Goal: Information Seeking & Learning: Learn about a topic

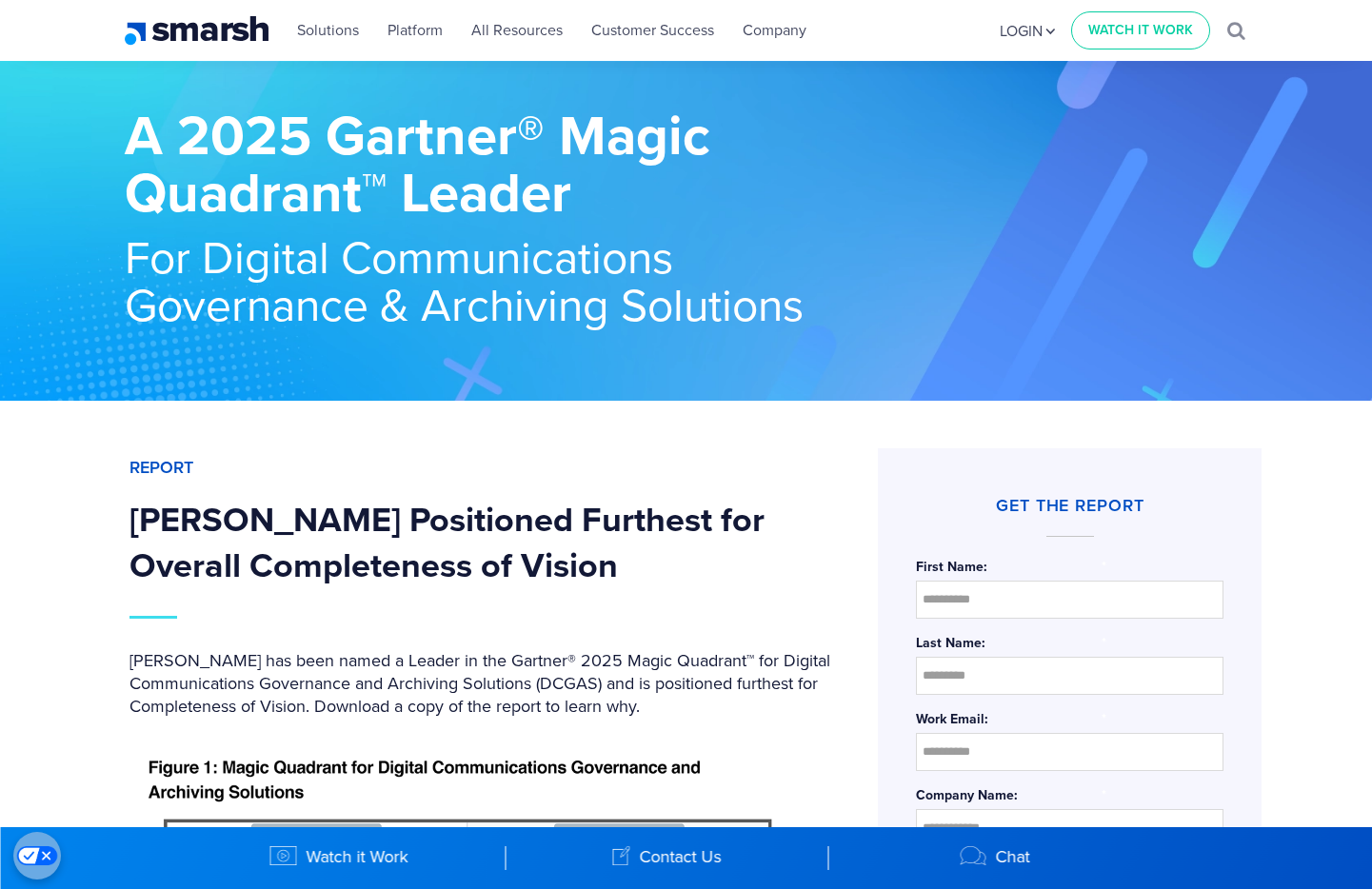
click at [898, 253] on p "For Digital Communications Governance & Archiving Solutions" at bounding box center [686, 282] width 1123 height 95
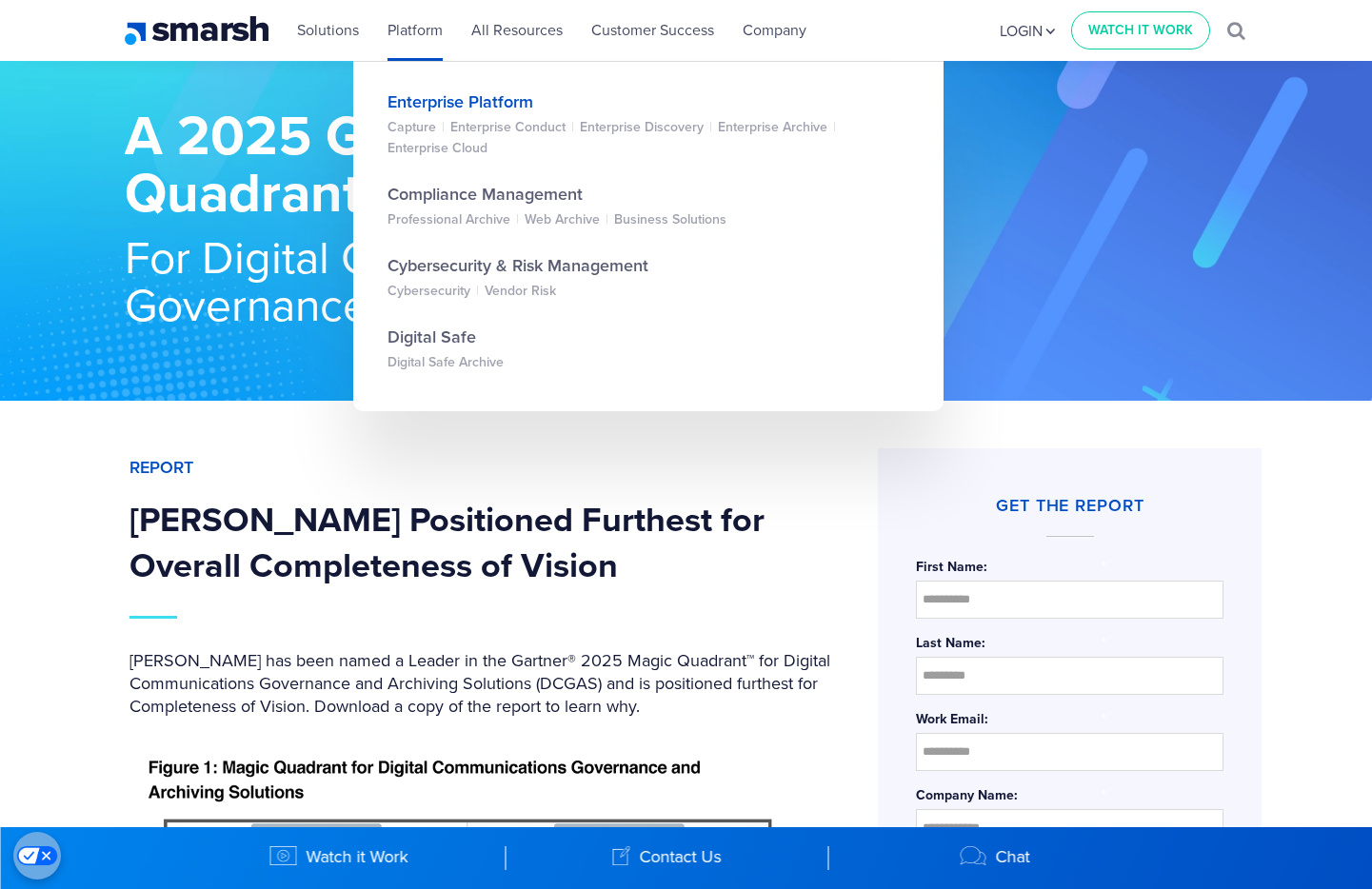
click at [450, 101] on link "Enterprise Platform" at bounding box center [461, 101] width 157 height 20
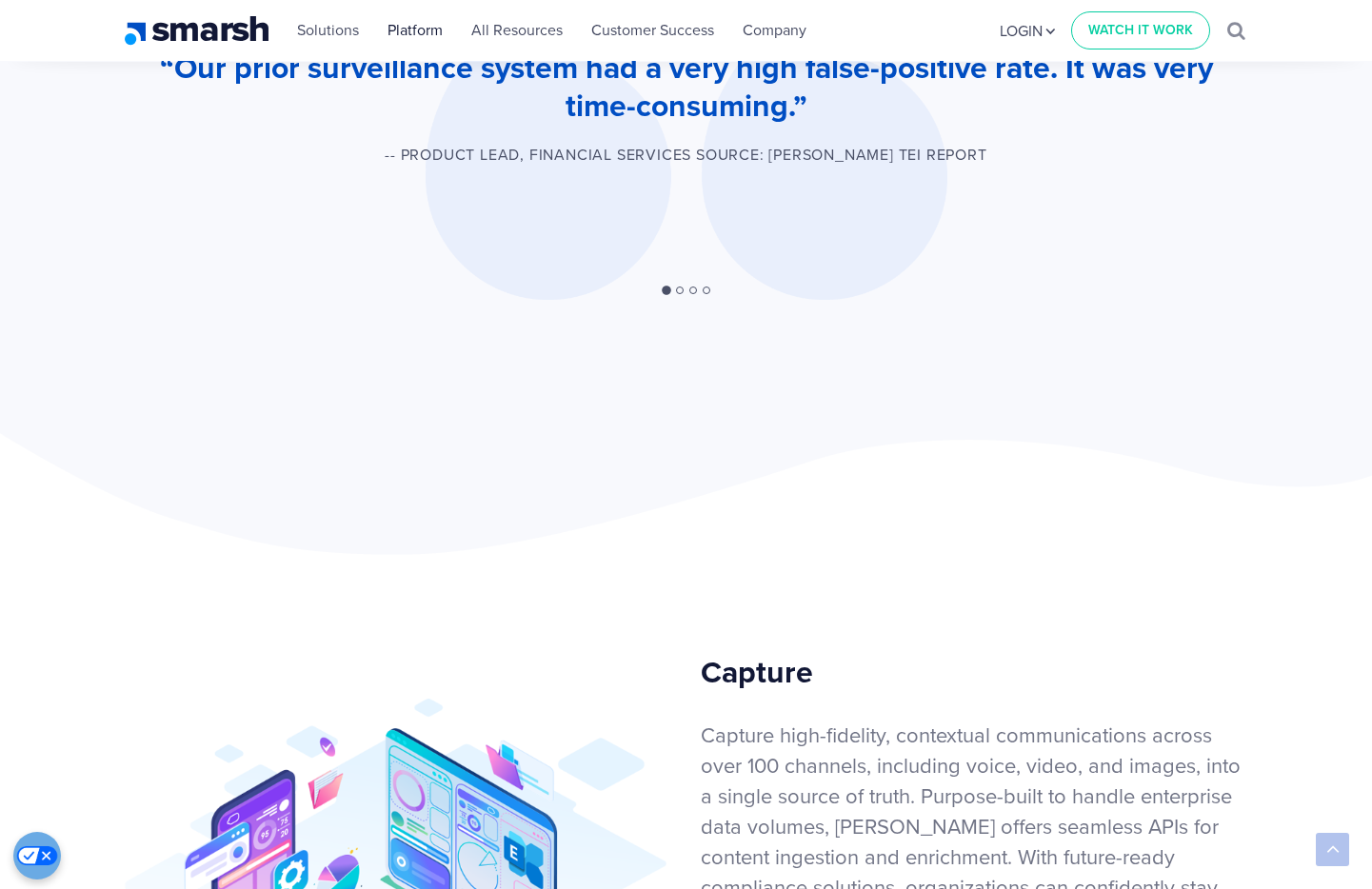
scroll to position [1574, 0]
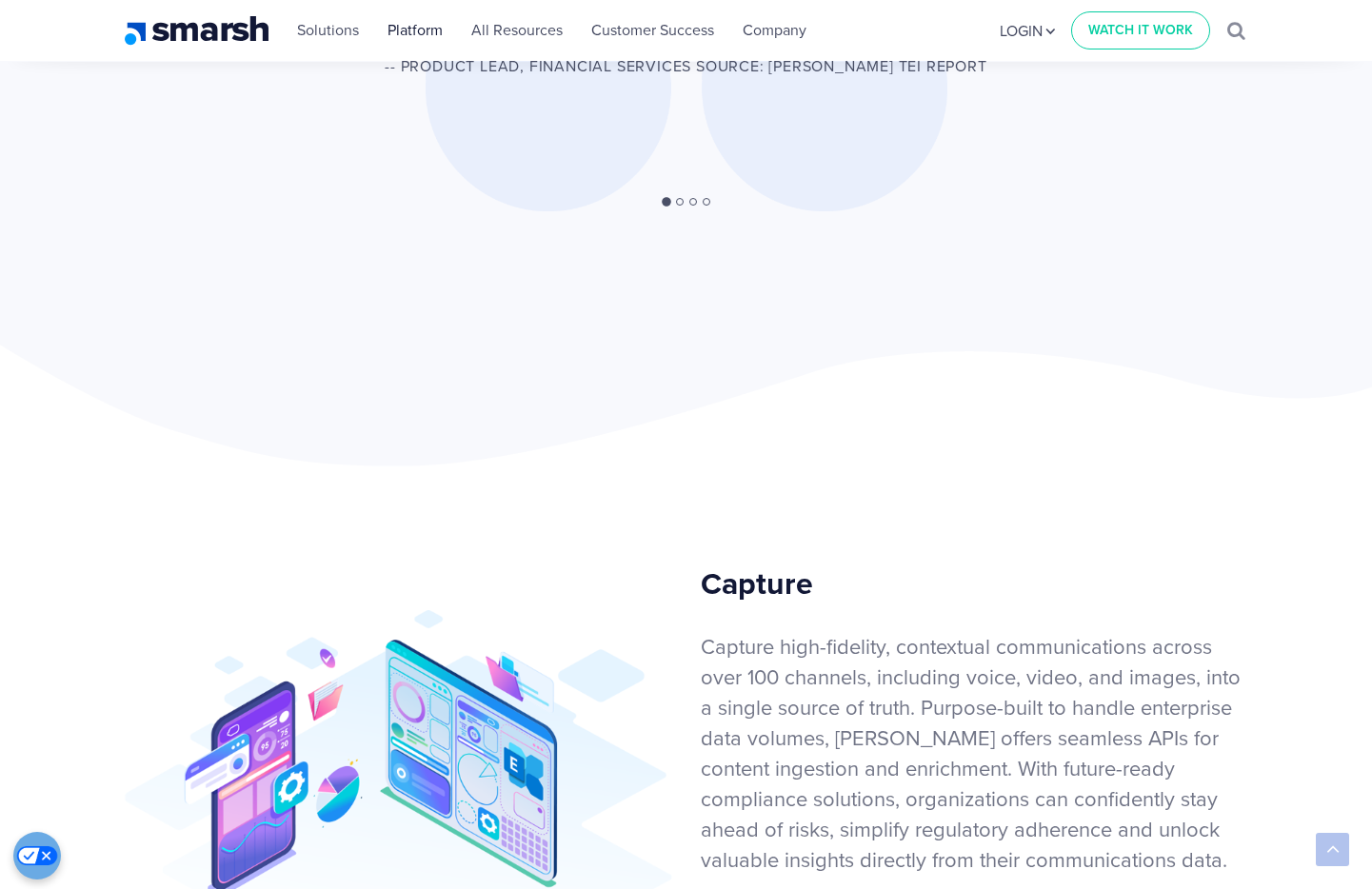
click at [560, 208] on section "“Before, it used to take weeks to put together and make sure we had the right d…" at bounding box center [686, 38] width 1372 height 440
click at [561, 208] on div at bounding box center [686, 202] width 1094 height 19
click at [563, 205] on div at bounding box center [686, 202] width 1094 height 19
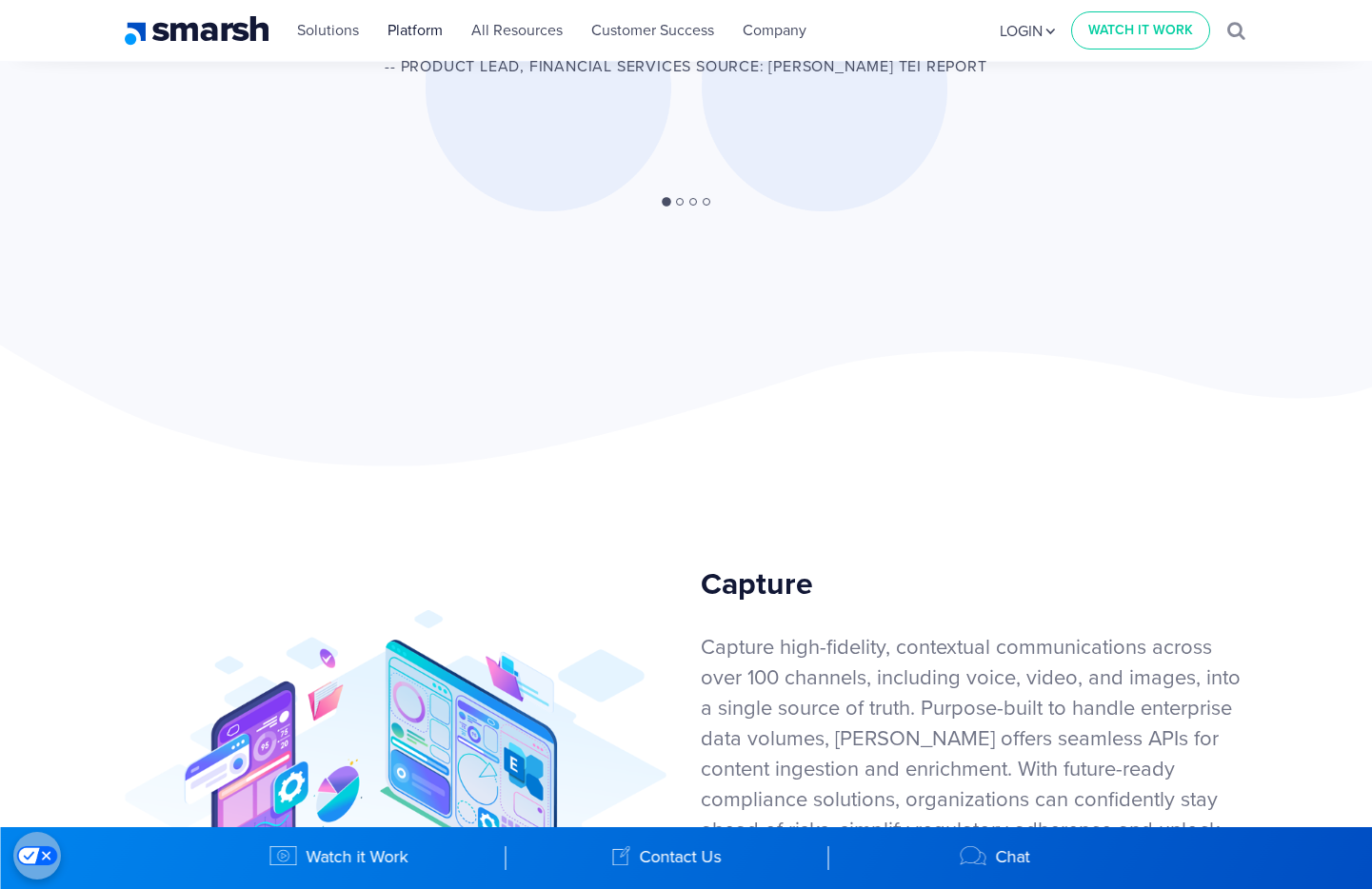
click at [677, 199] on span at bounding box center [680, 202] width 8 height 8
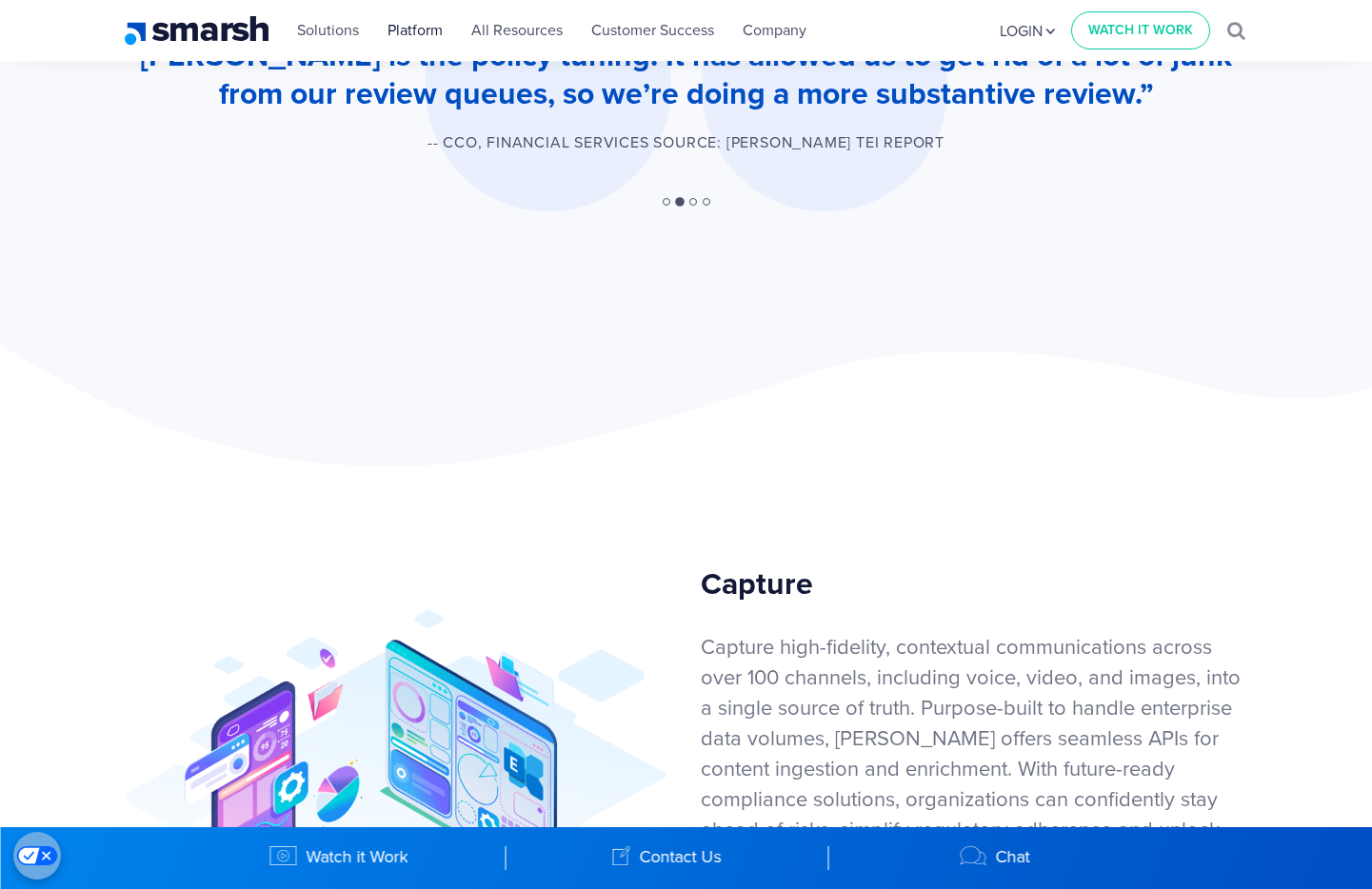
click at [692, 203] on span at bounding box center [693, 202] width 8 height 8
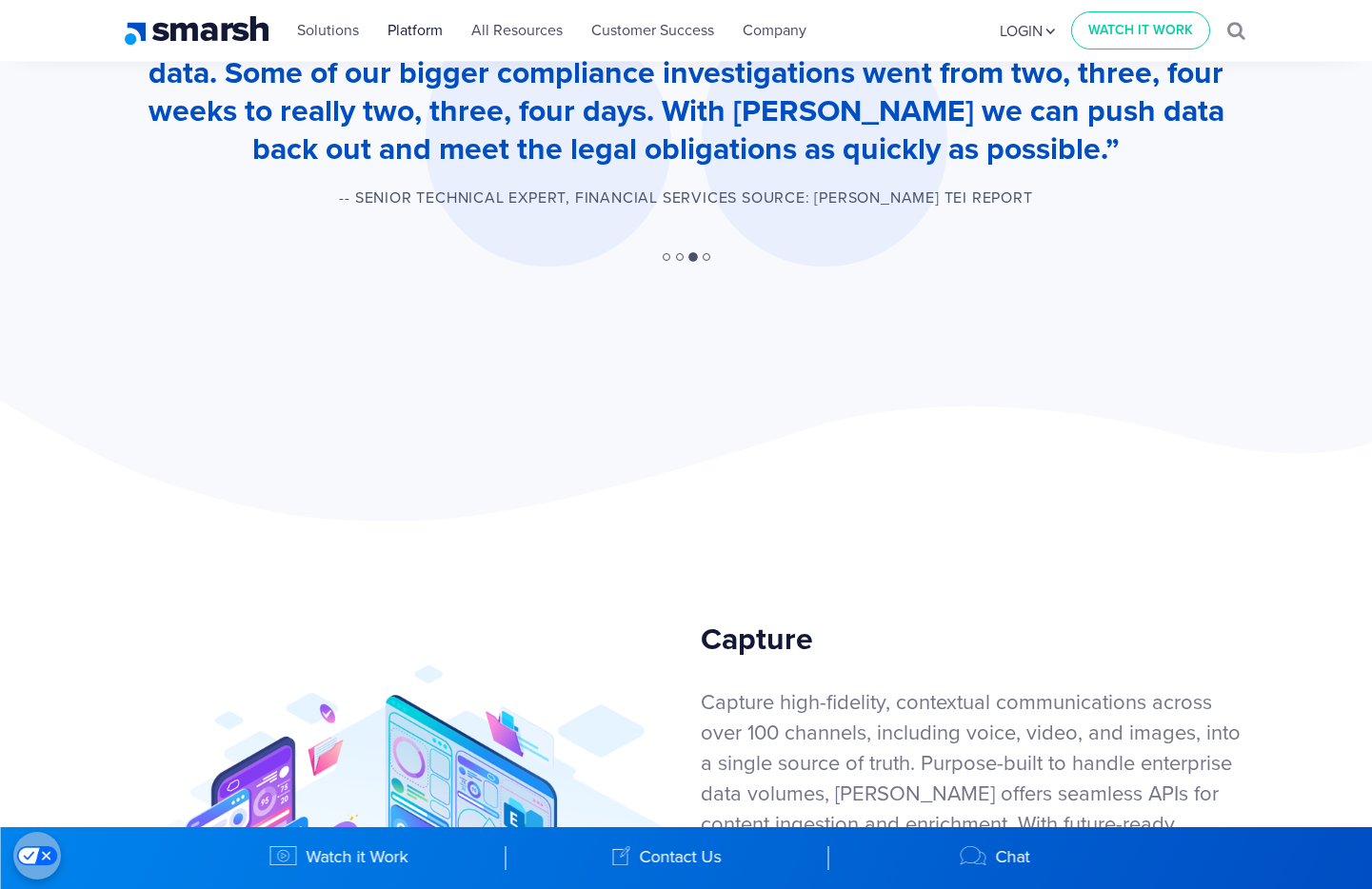
scroll to position [1383, 0]
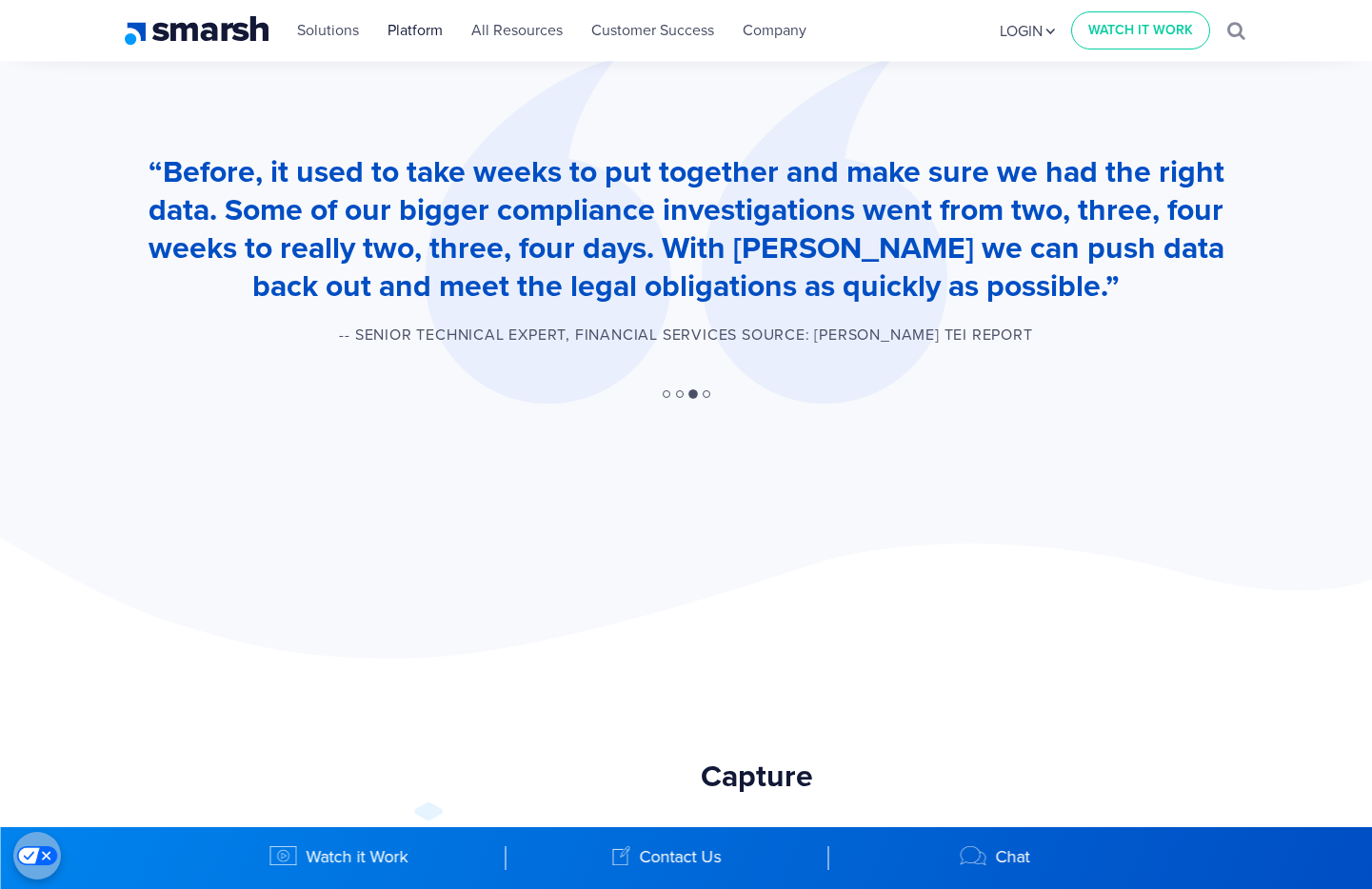
click at [707, 391] on span at bounding box center [707, 394] width 8 height 8
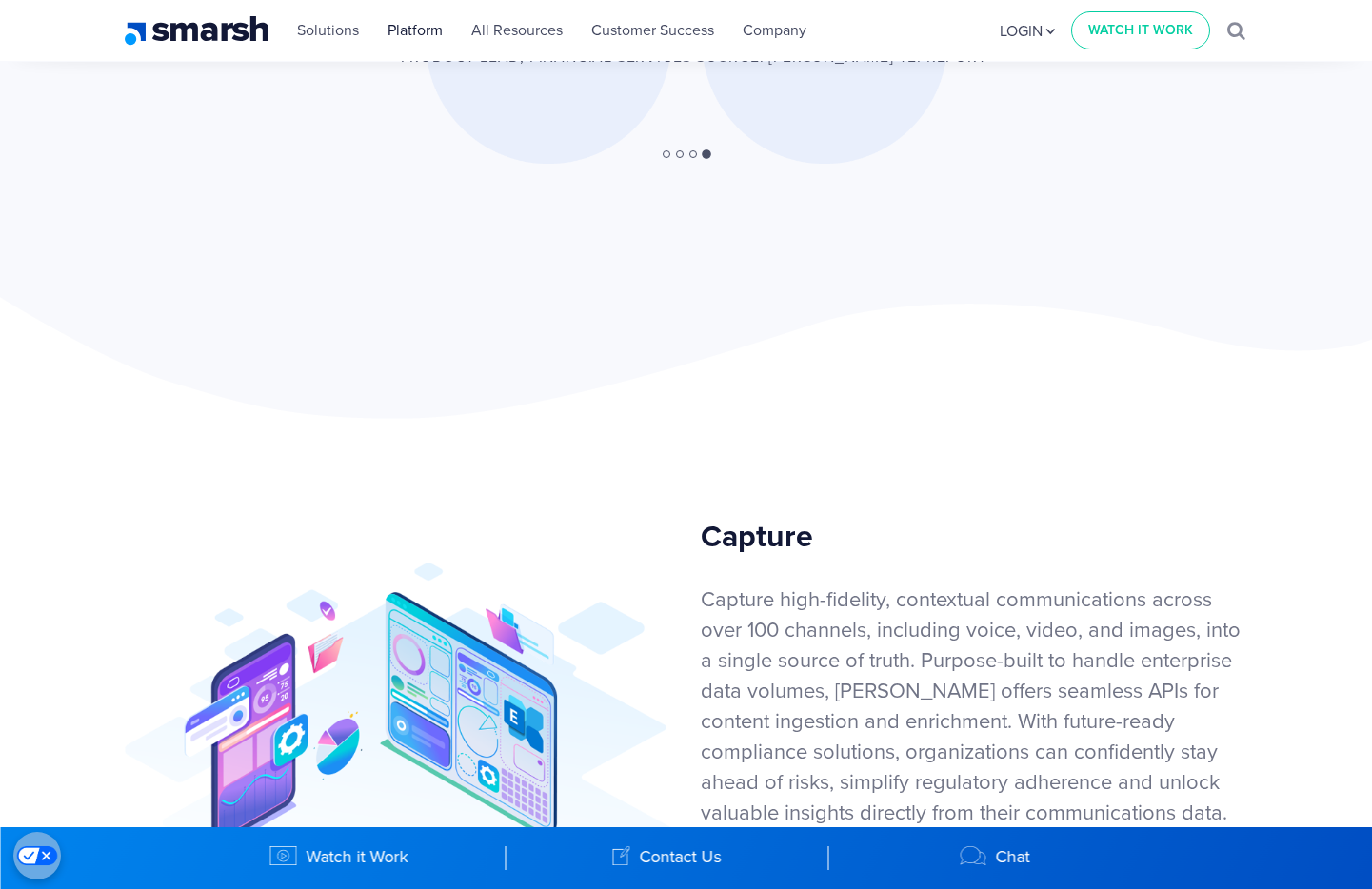
scroll to position [1763, 0]
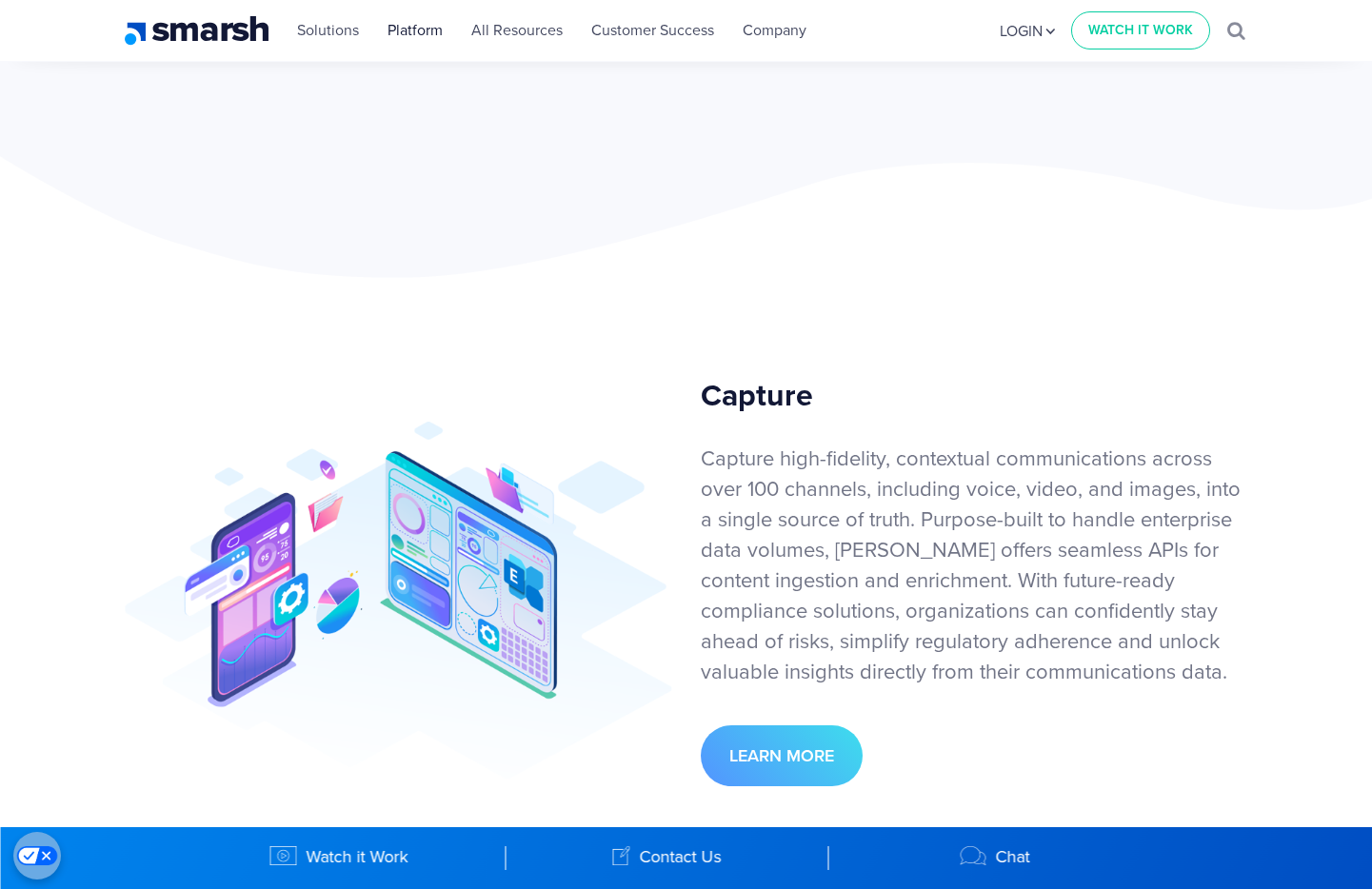
click at [522, 455] on img at bounding box center [398, 600] width 548 height 359
click at [522, 454] on img at bounding box center [398, 600] width 548 height 359
click at [523, 453] on img at bounding box center [398, 600] width 548 height 359
click at [526, 453] on img at bounding box center [398, 600] width 548 height 359
click at [526, 454] on img at bounding box center [398, 600] width 548 height 359
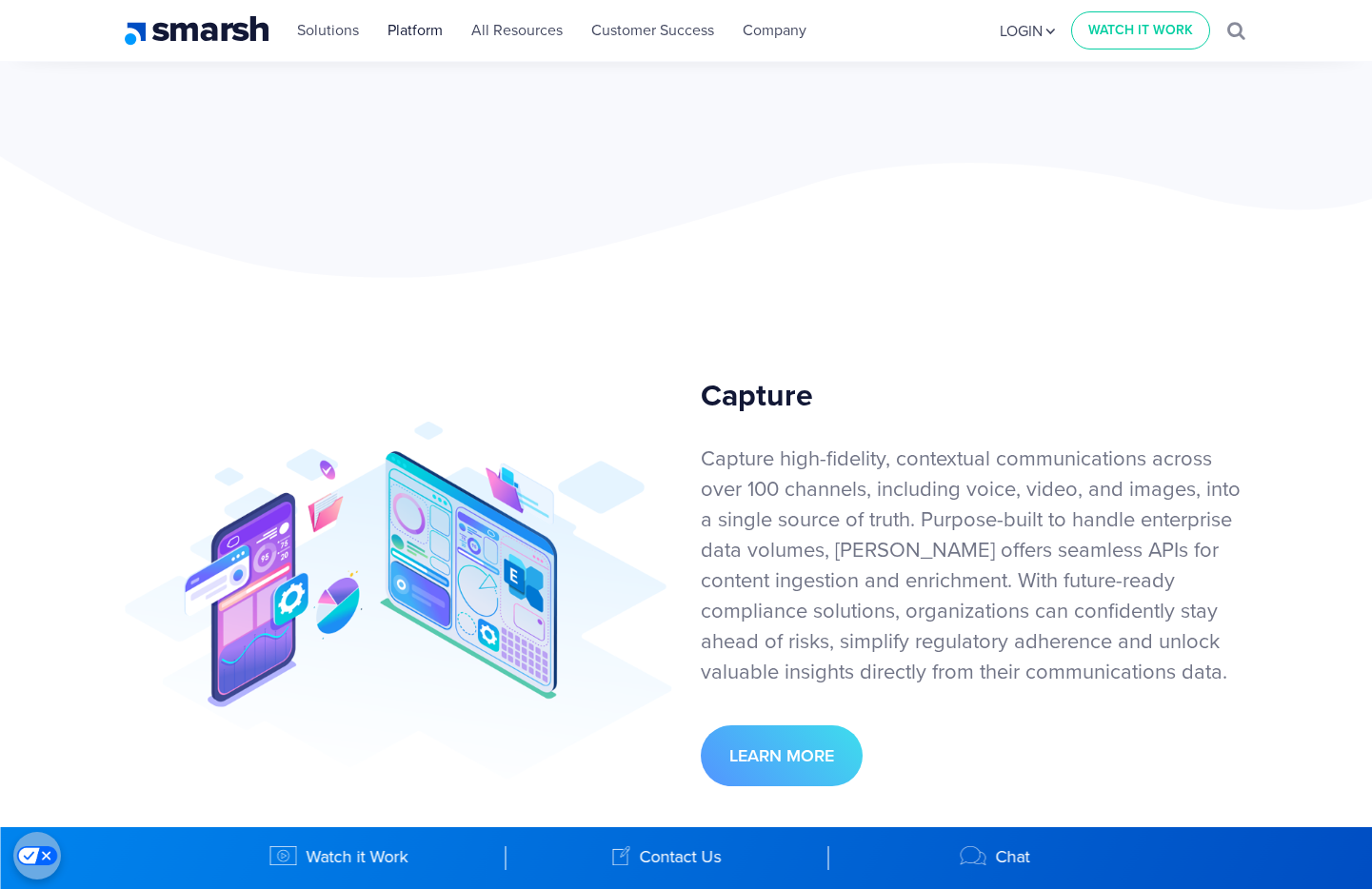
click at [527, 454] on img at bounding box center [398, 600] width 548 height 359
click at [527, 455] on img at bounding box center [398, 600] width 548 height 359
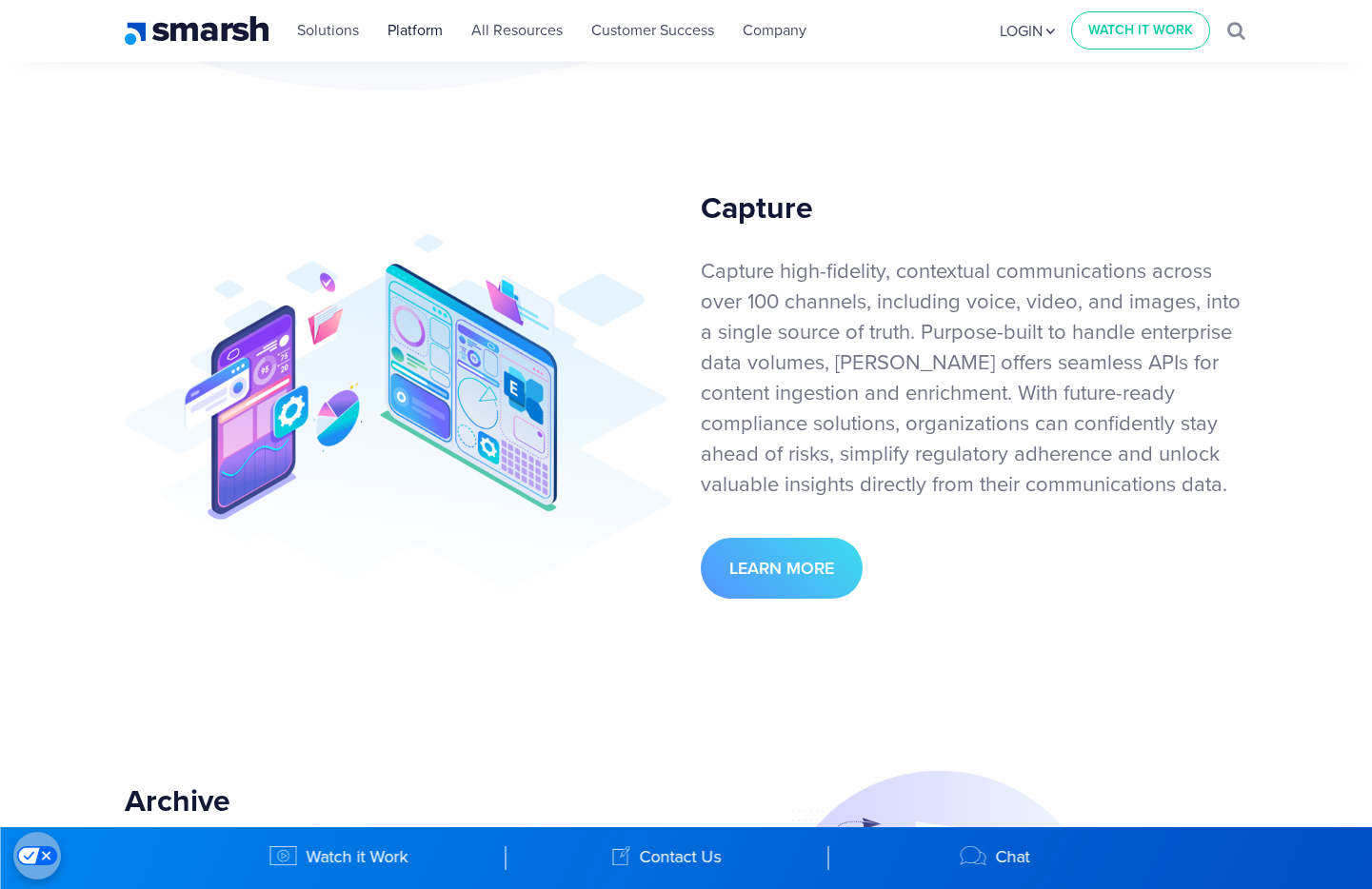
scroll to position [2071, 0]
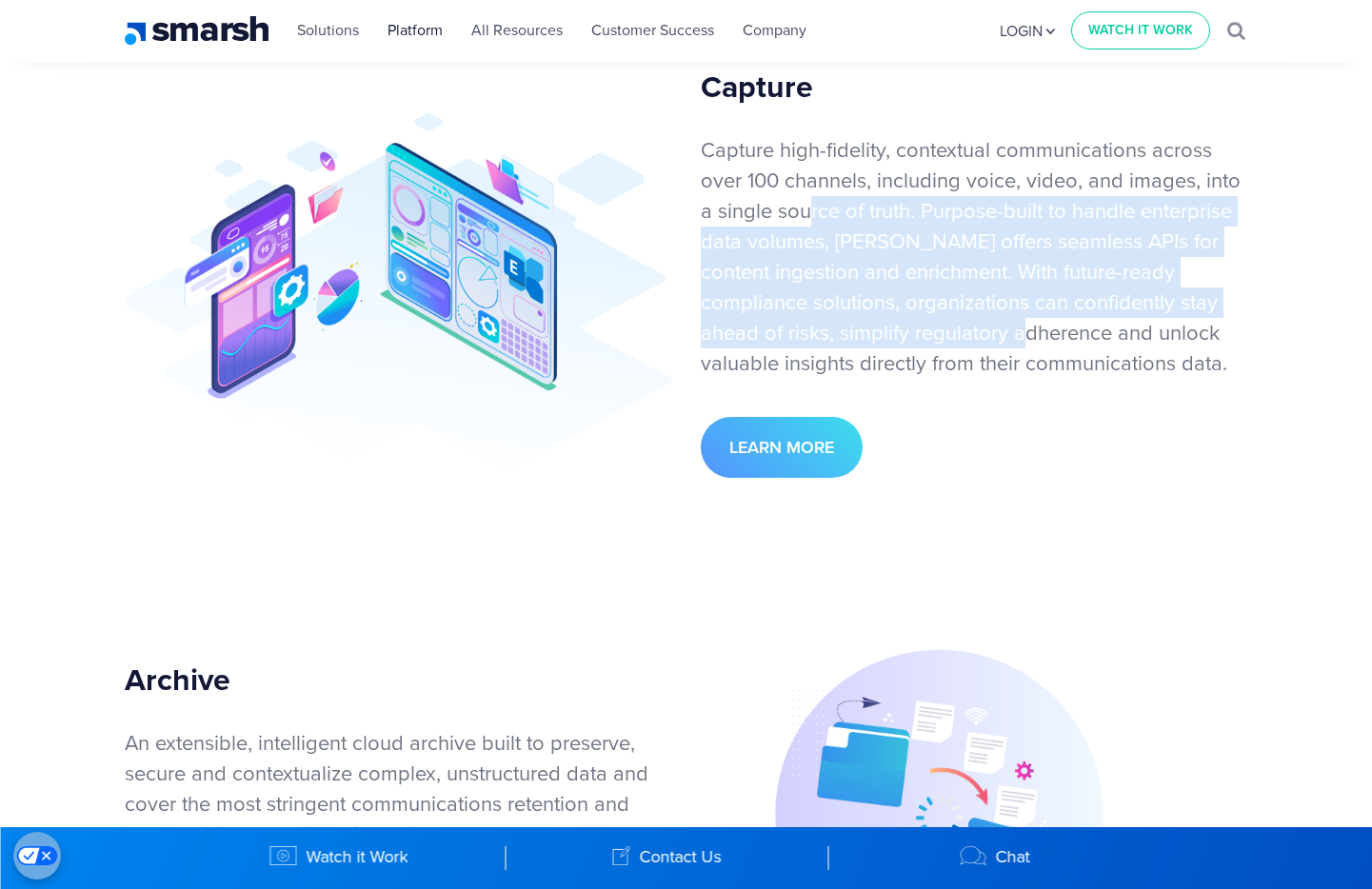
drag, startPoint x: 806, startPoint y: 197, endPoint x: 965, endPoint y: 332, distance: 208.6
click at [965, 332] on p "Capture high-fidelity, contextual communications across over 100 channels, incl…" at bounding box center [975, 256] width 548 height 244
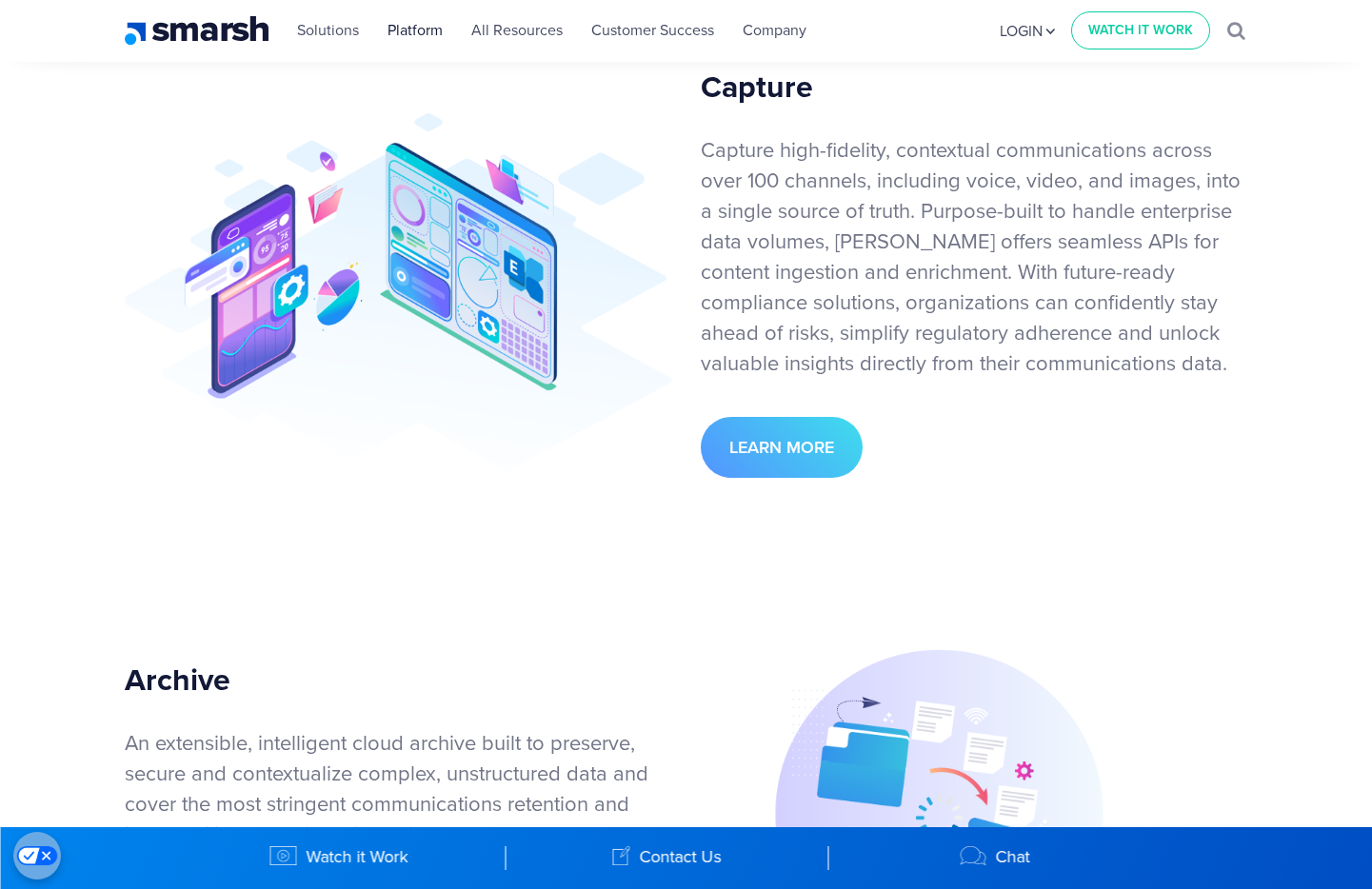
click at [1034, 339] on p "Capture high-fidelity, contextual communications across over 100 channels, incl…" at bounding box center [975, 256] width 548 height 244
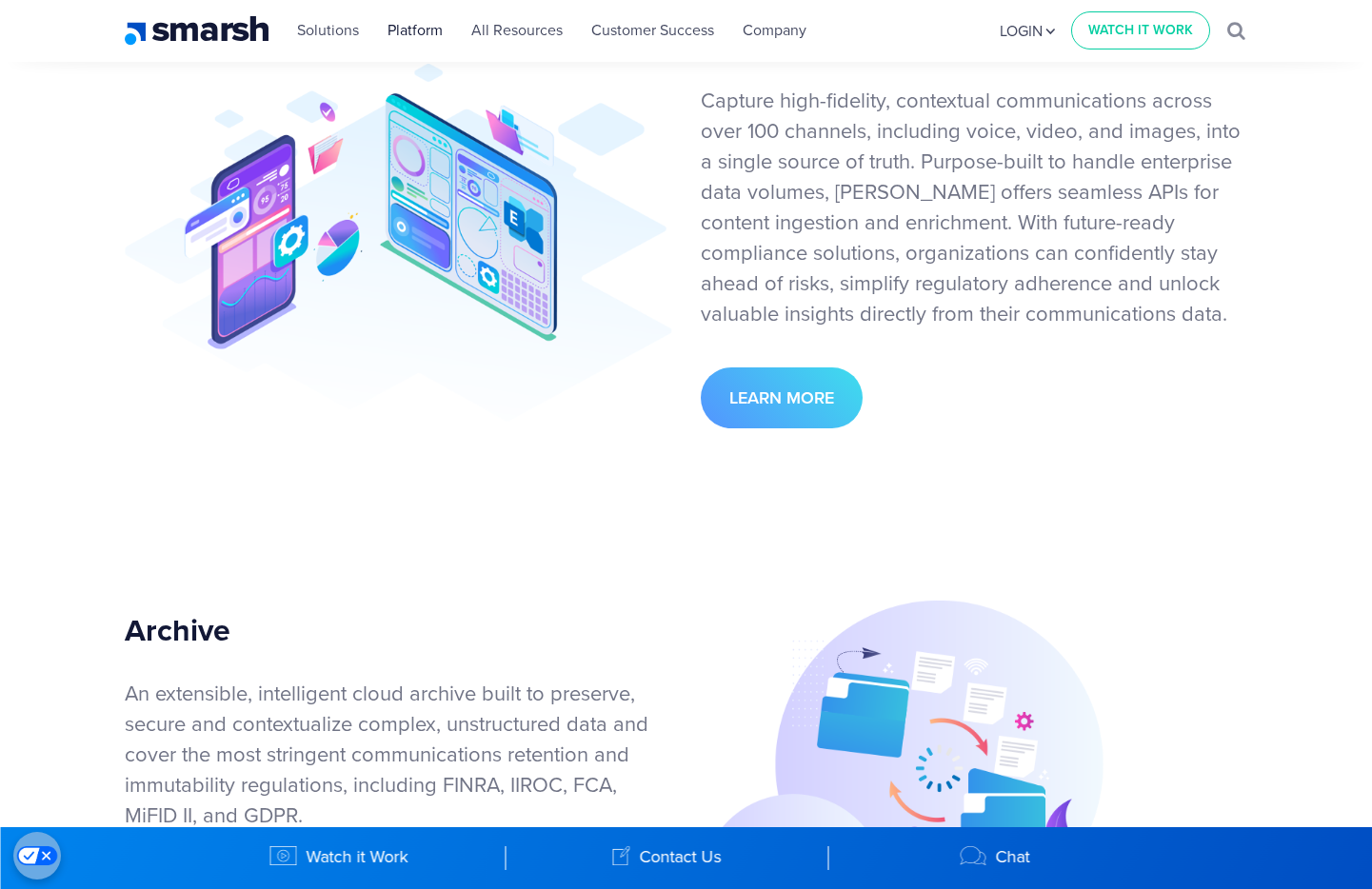
scroll to position [2587, 0]
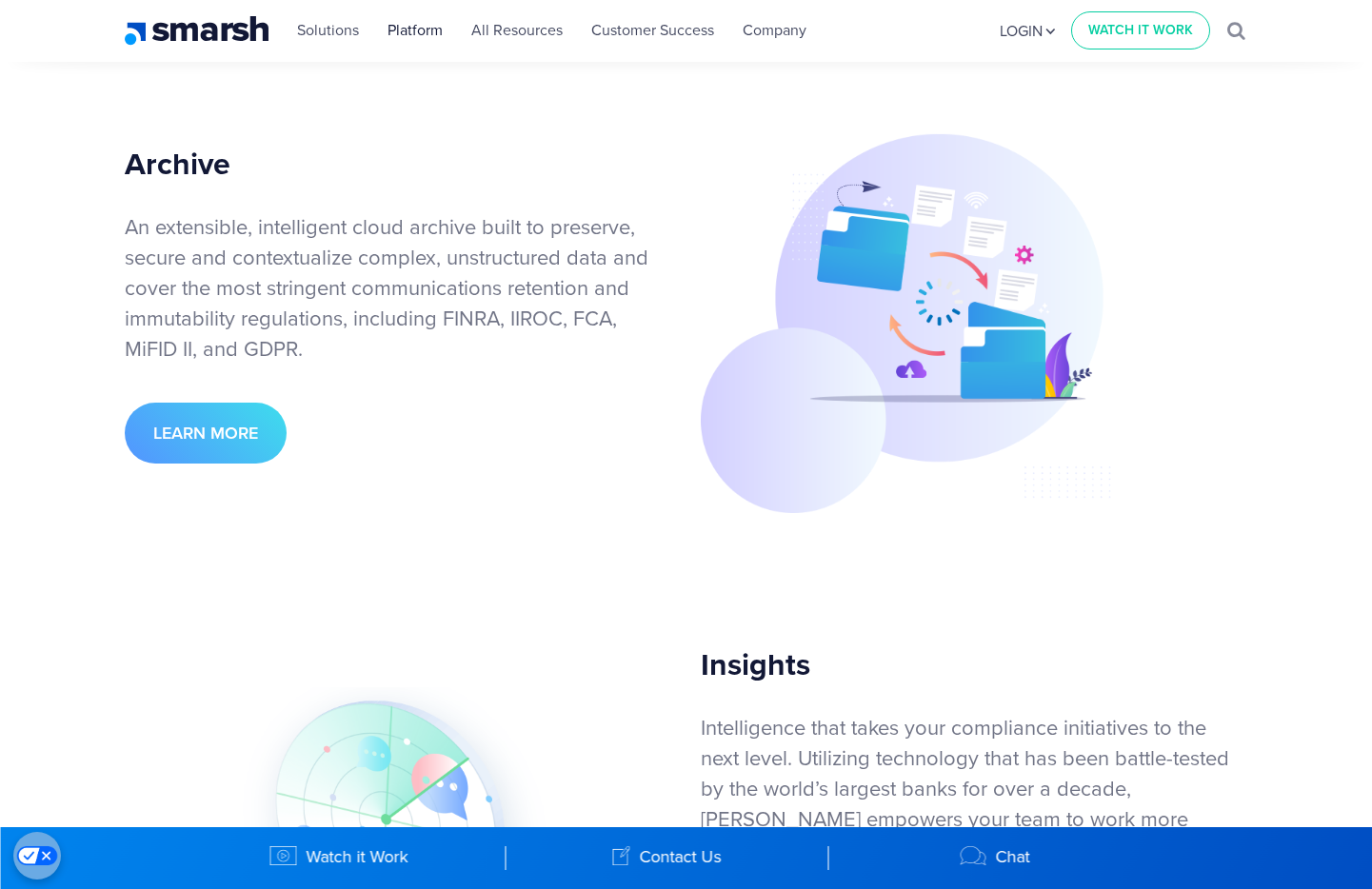
click at [102, 175] on section "Archive An extensible, intelligent cloud archive built to preserve, secure and …" at bounding box center [686, 323] width 1372 height 532
drag, startPoint x: 114, startPoint y: 183, endPoint x: 181, endPoint y: 192, distance: 67.6
click at [114, 184] on div "Archive An extensible, intelligent cloud archive built to preserve, secure and …" at bounding box center [398, 323] width 576 height 385
drag, startPoint x: 181, startPoint y: 192, endPoint x: 230, endPoint y: 216, distance: 54.6
click at [201, 204] on div "Archive An extensible, intelligent cloud archive built to preserve, secure and …" at bounding box center [398, 323] width 576 height 385
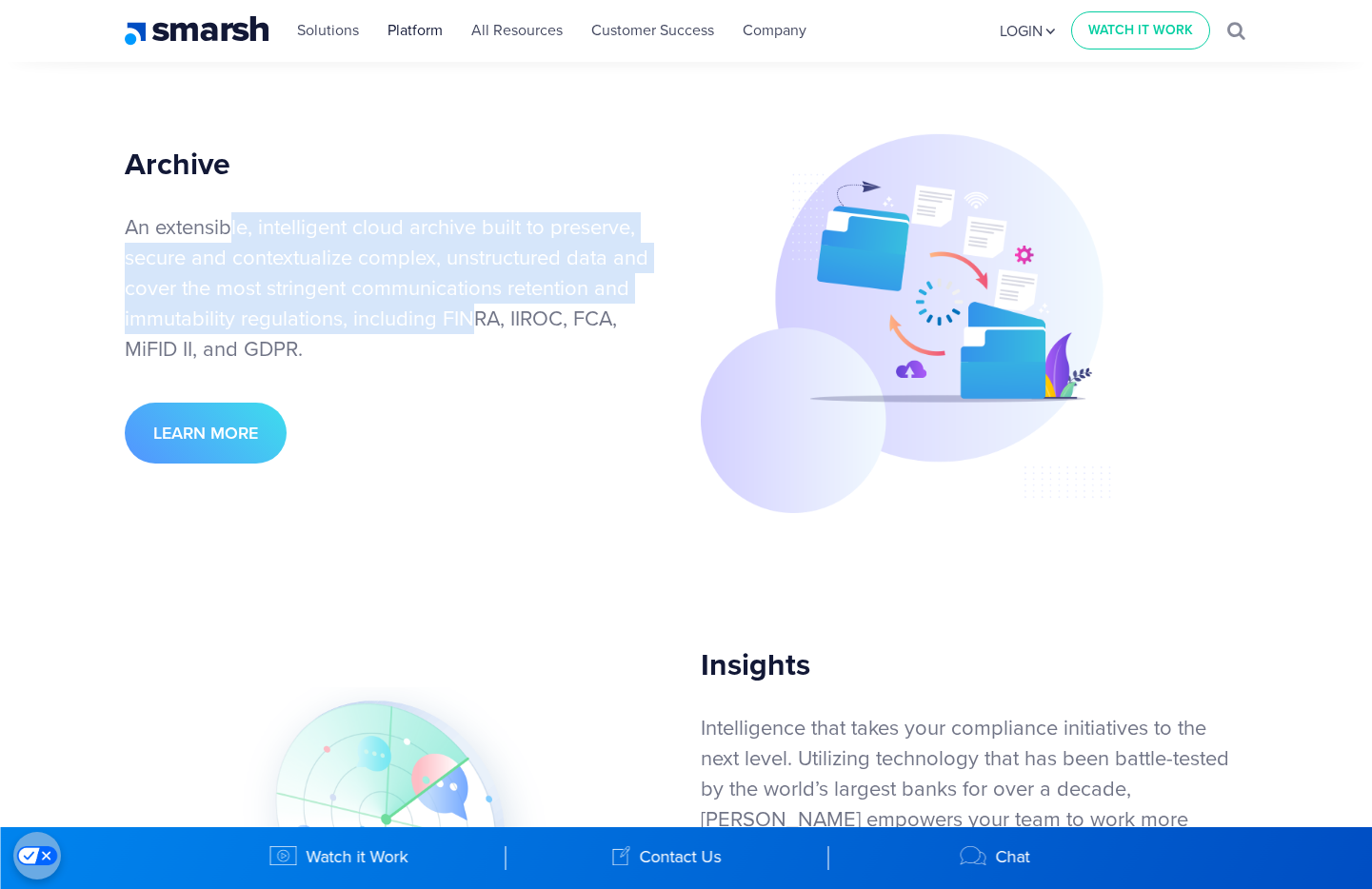
drag, startPoint x: 297, startPoint y: 260, endPoint x: 474, endPoint y: 323, distance: 187.9
click at [474, 323] on p "An extensible, intelligent cloud archive built to preserve, secure and contextu…" at bounding box center [398, 288] width 548 height 152
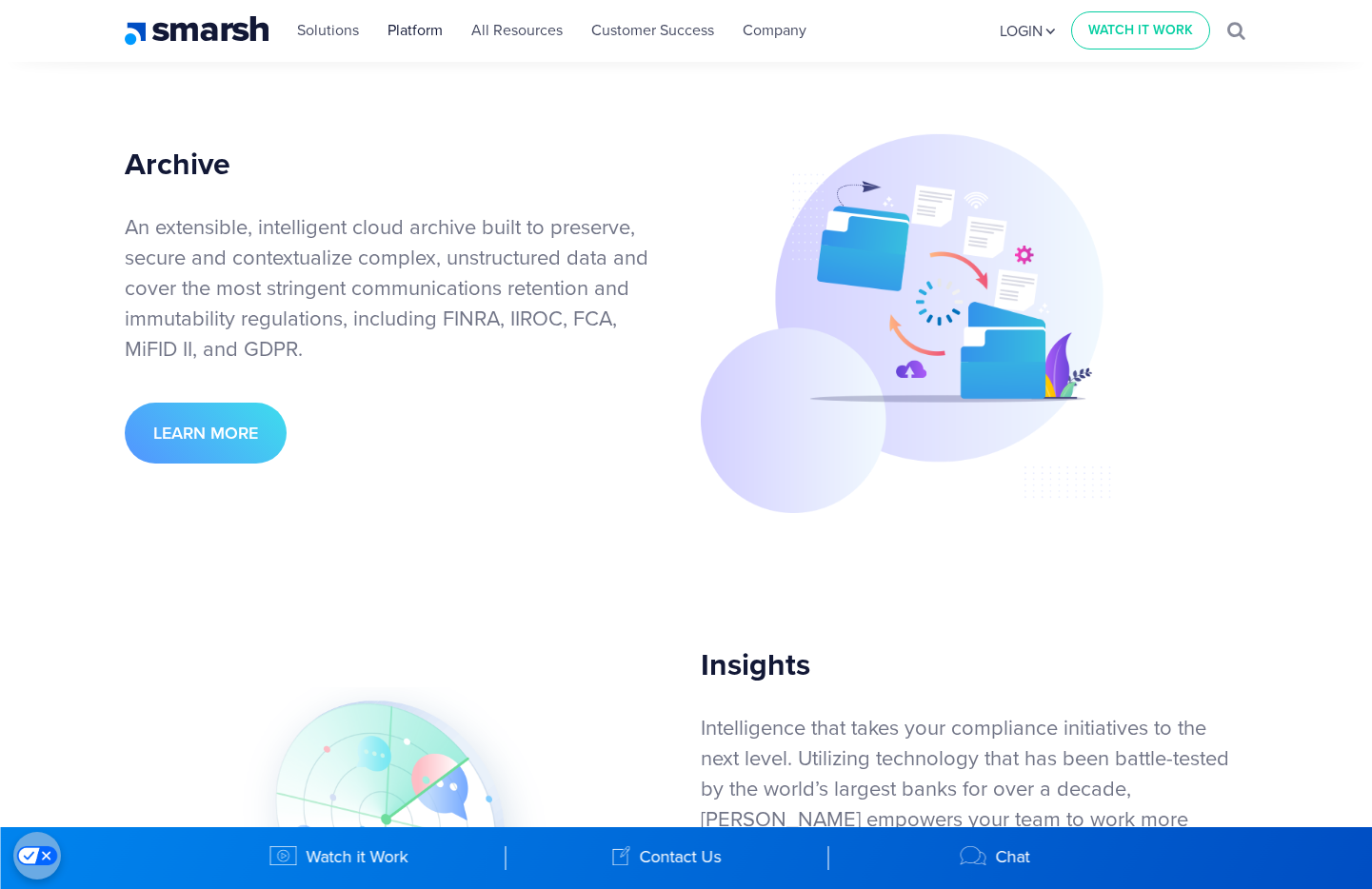
click at [479, 325] on p "An extensible, intelligent cloud archive built to preserve, secure and contextu…" at bounding box center [398, 288] width 548 height 152
drag, startPoint x: 480, startPoint y: 324, endPoint x: 493, endPoint y: 314, distance: 16.4
click at [480, 324] on p "An extensible, intelligent cloud archive built to preserve, secure and contextu…" at bounding box center [398, 288] width 548 height 152
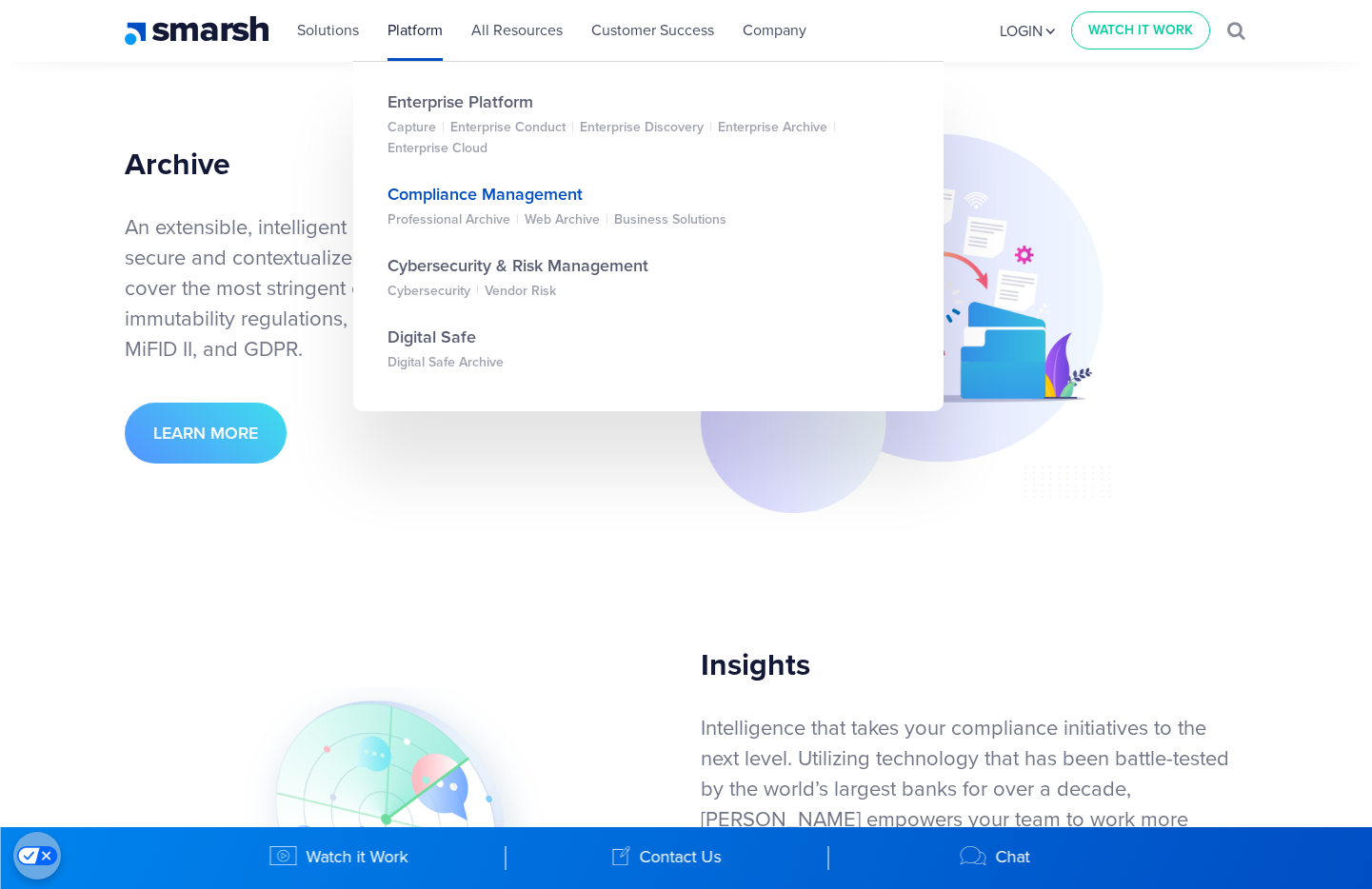
click at [446, 185] on link "Compliance Management" at bounding box center [485, 194] width 207 height 20
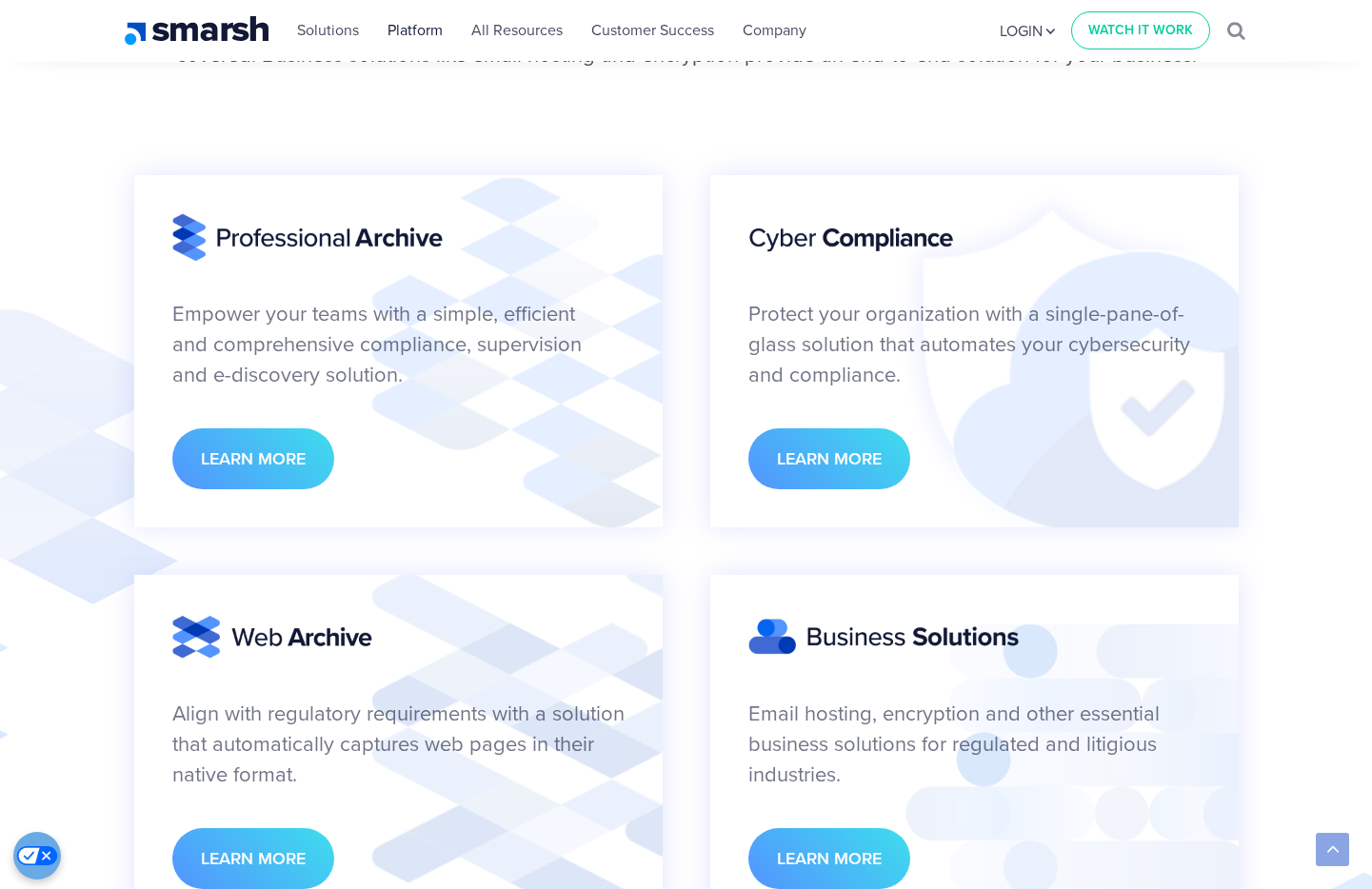
scroll to position [225, 0]
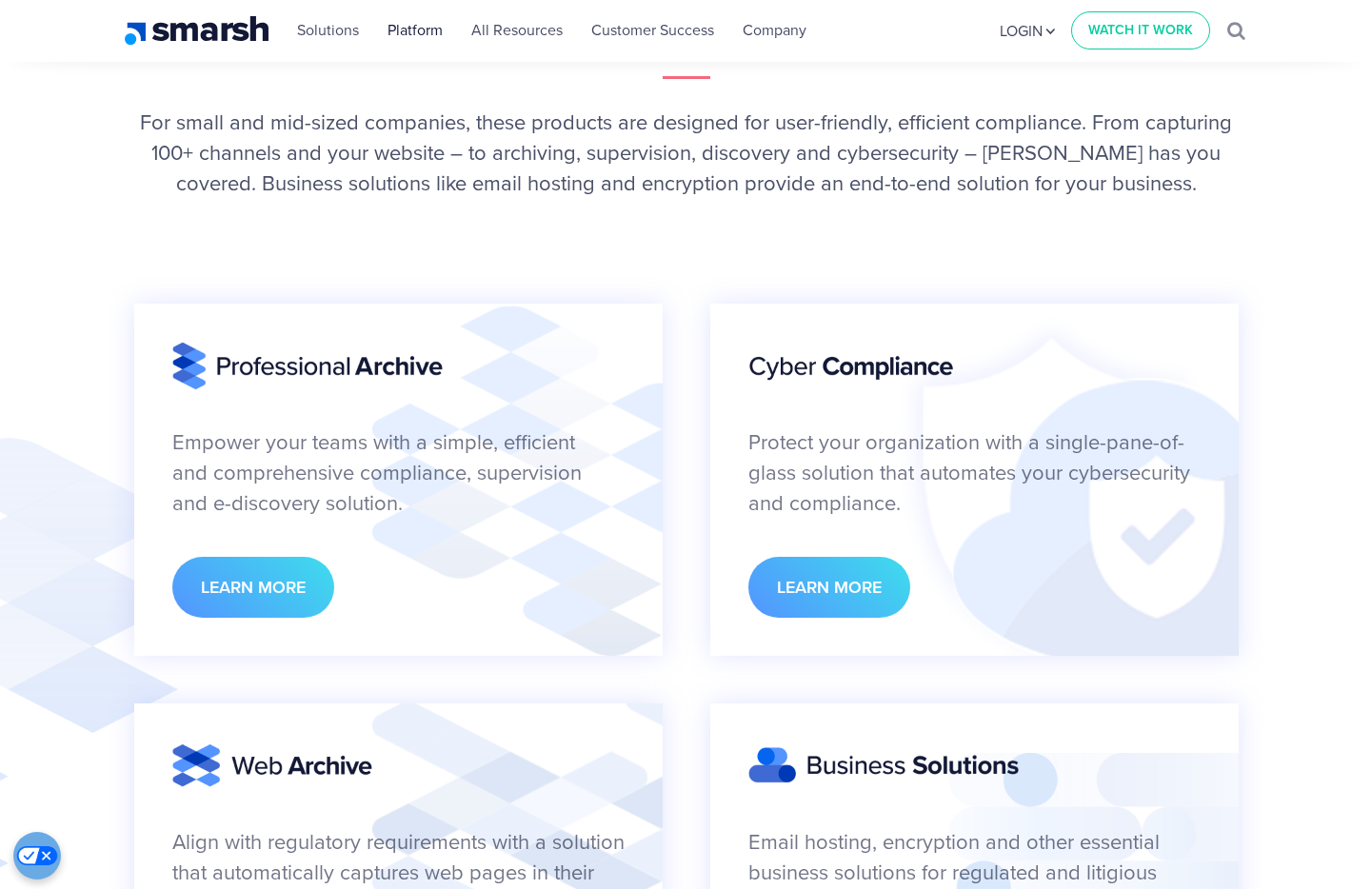
click at [828, 371] on span at bounding box center [983, 366] width 471 height 48
click at [889, 578] on link "Learn More" at bounding box center [828, 588] width 162 height 61
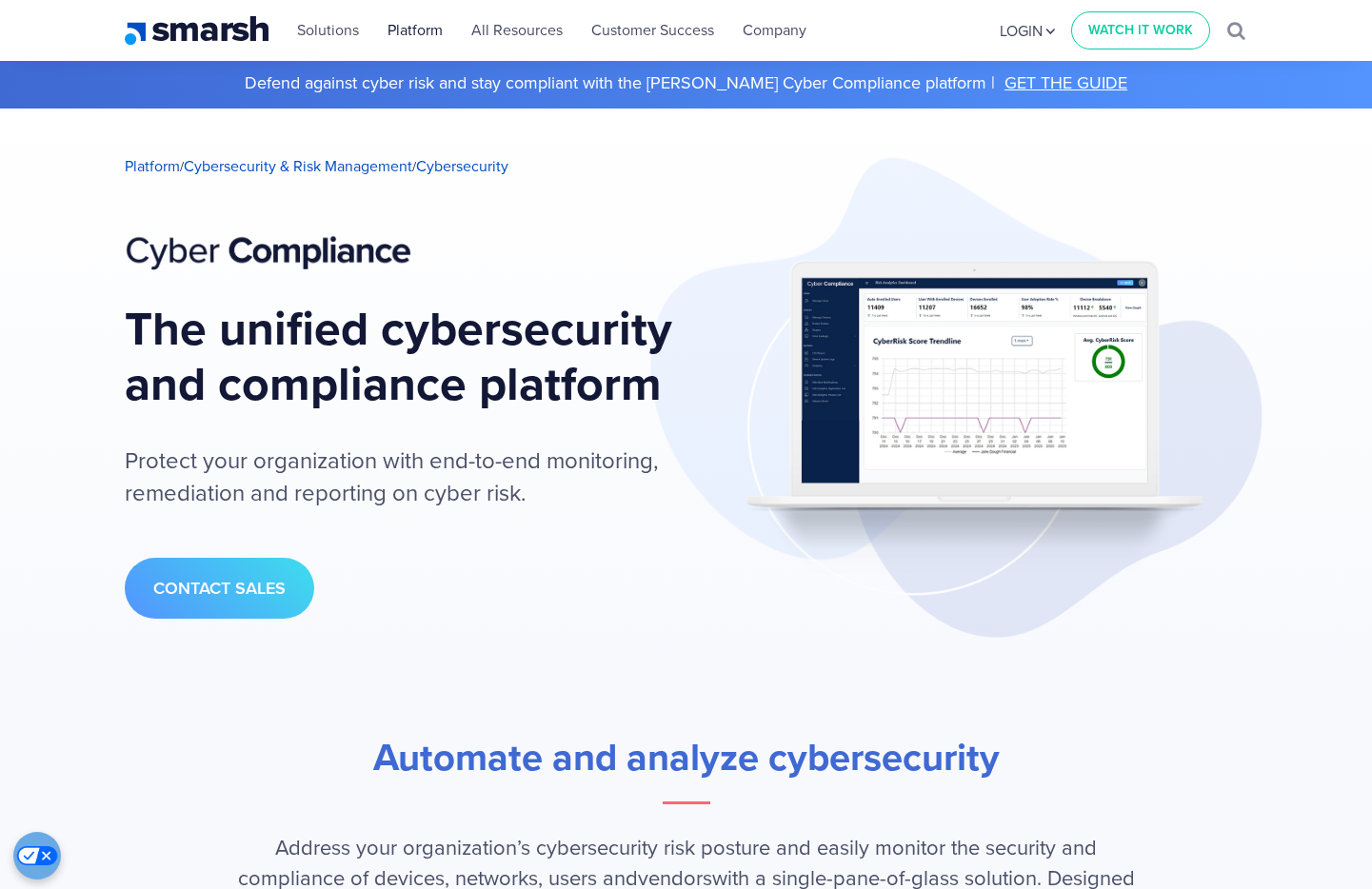
click at [973, 369] on img at bounding box center [975, 408] width 548 height 332
click at [973, 367] on img at bounding box center [975, 408] width 548 height 332
click at [974, 367] on img at bounding box center [975, 408] width 548 height 332
click at [974, 366] on img at bounding box center [975, 408] width 548 height 332
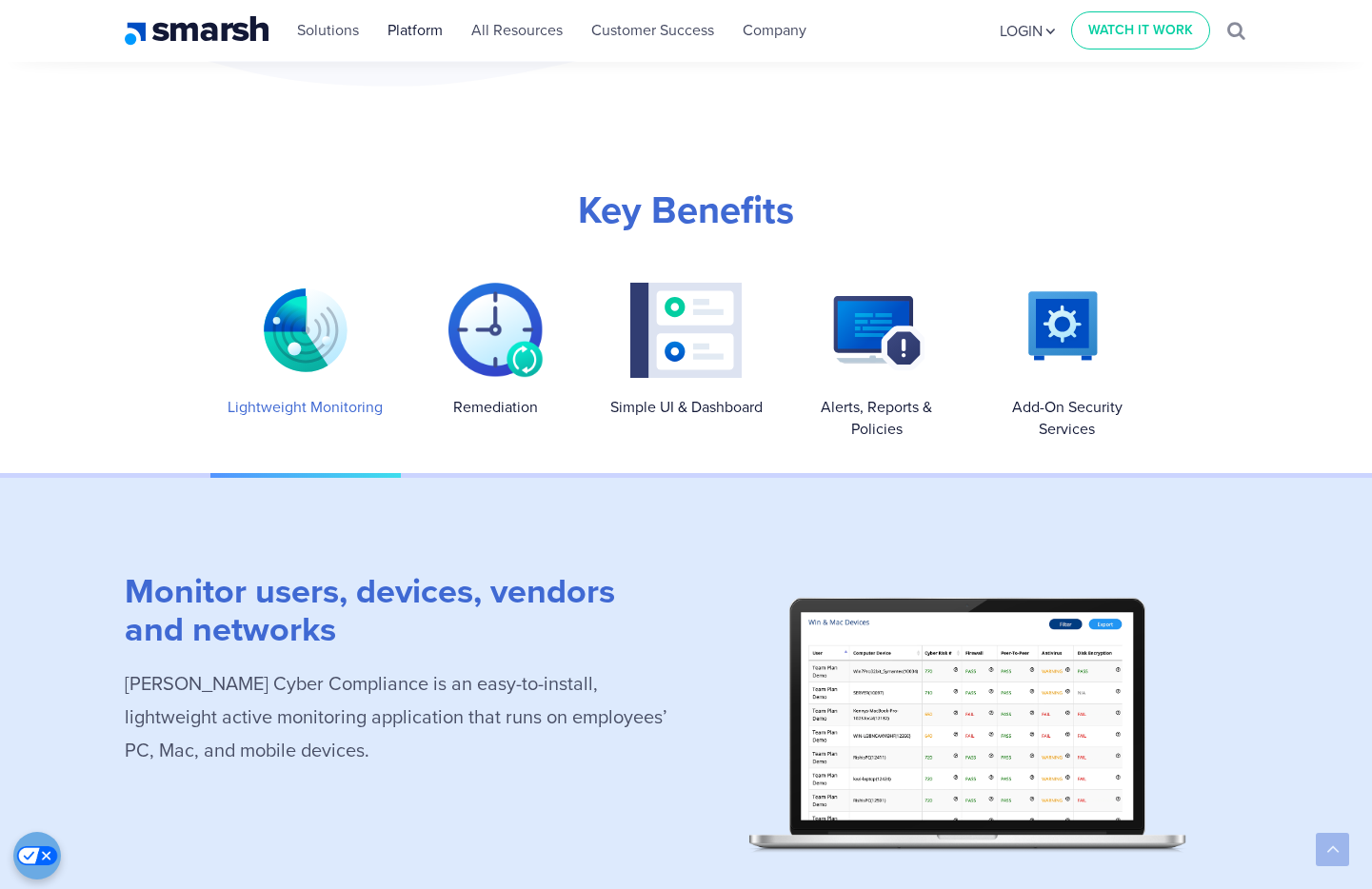
scroll to position [1354, 0]
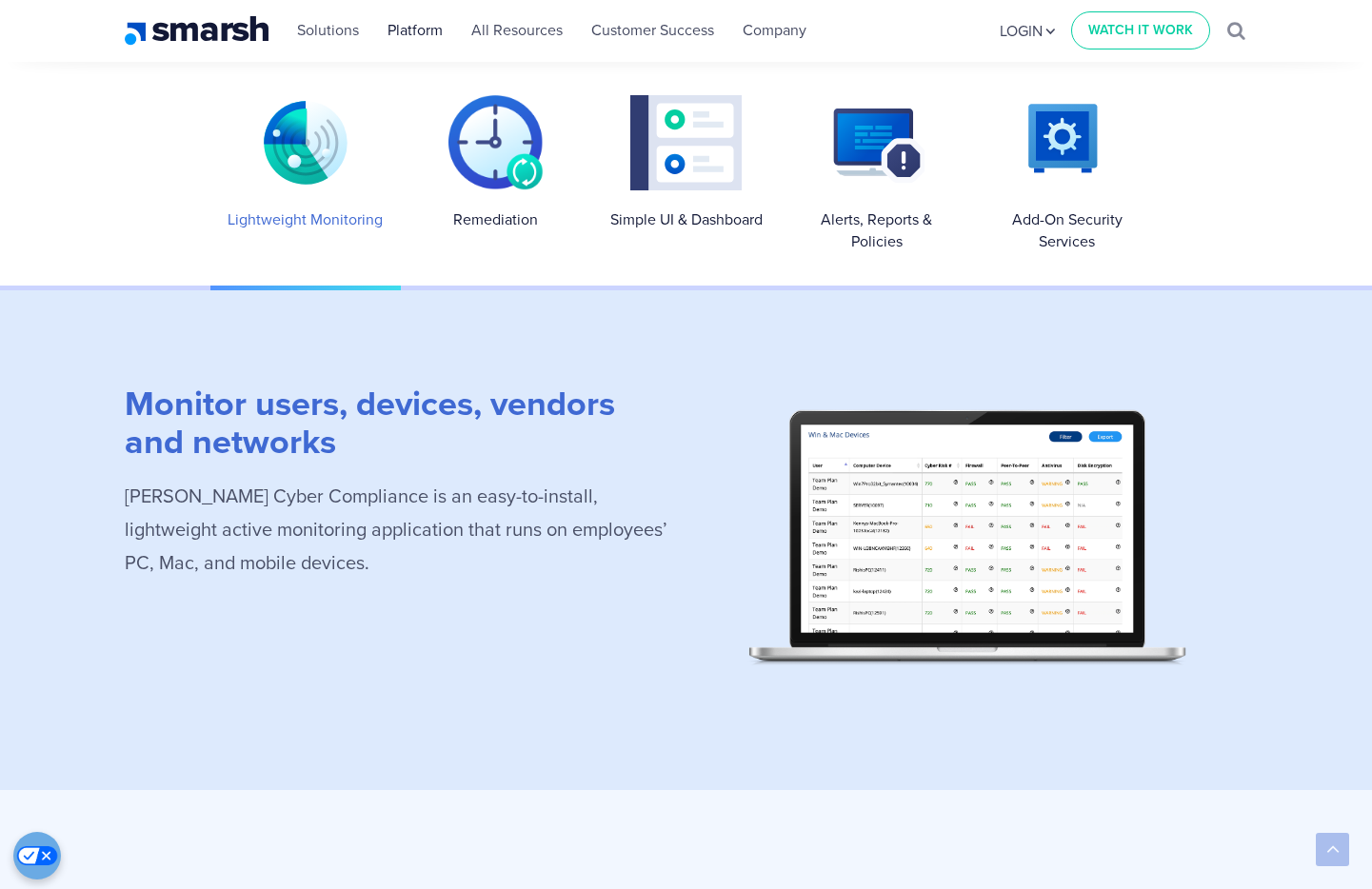
click at [982, 516] on span at bounding box center [975, 540] width 576 height 309
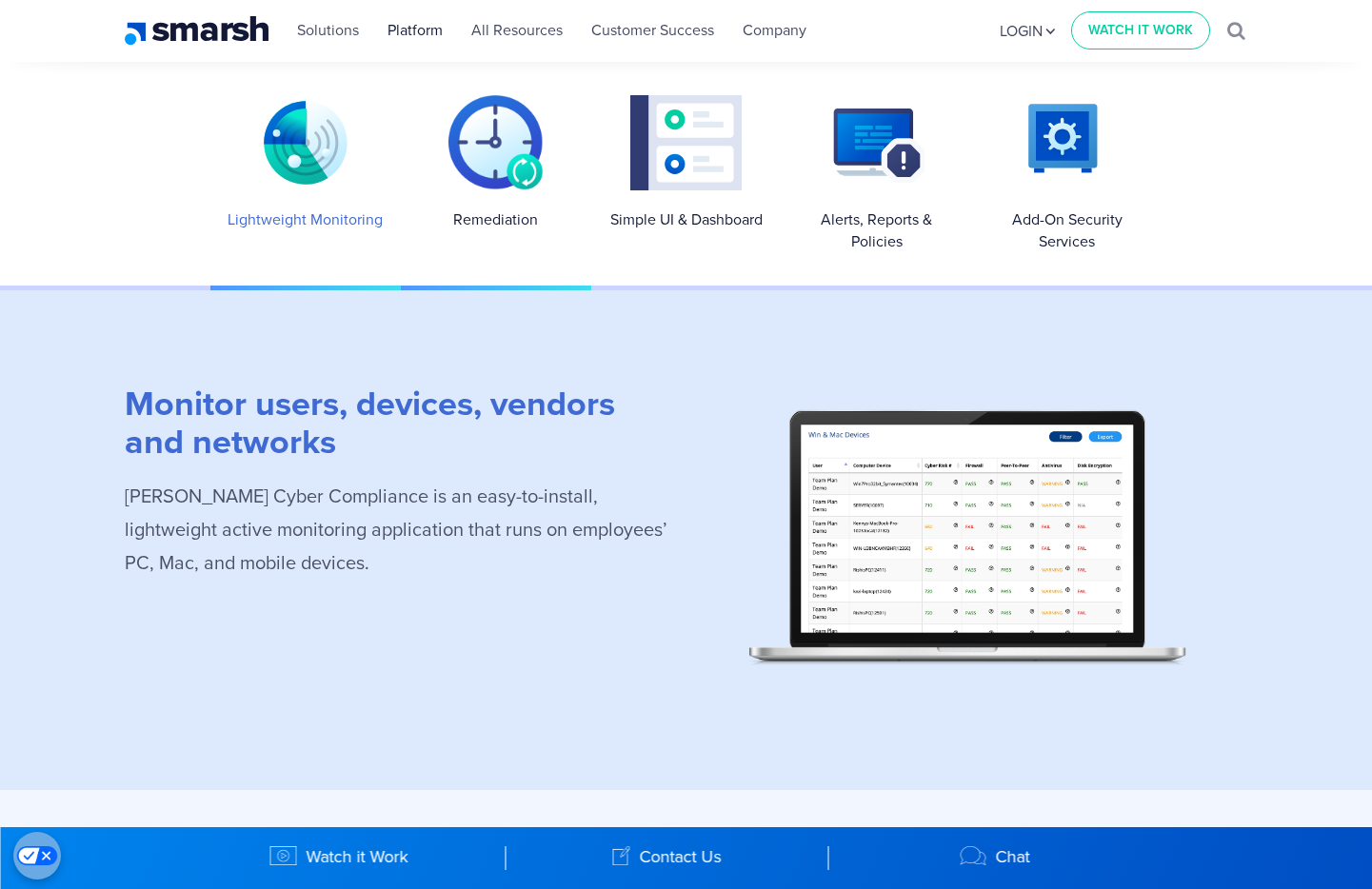
click at [488, 190] on div "Remediation" at bounding box center [495, 189] width 162 height 190
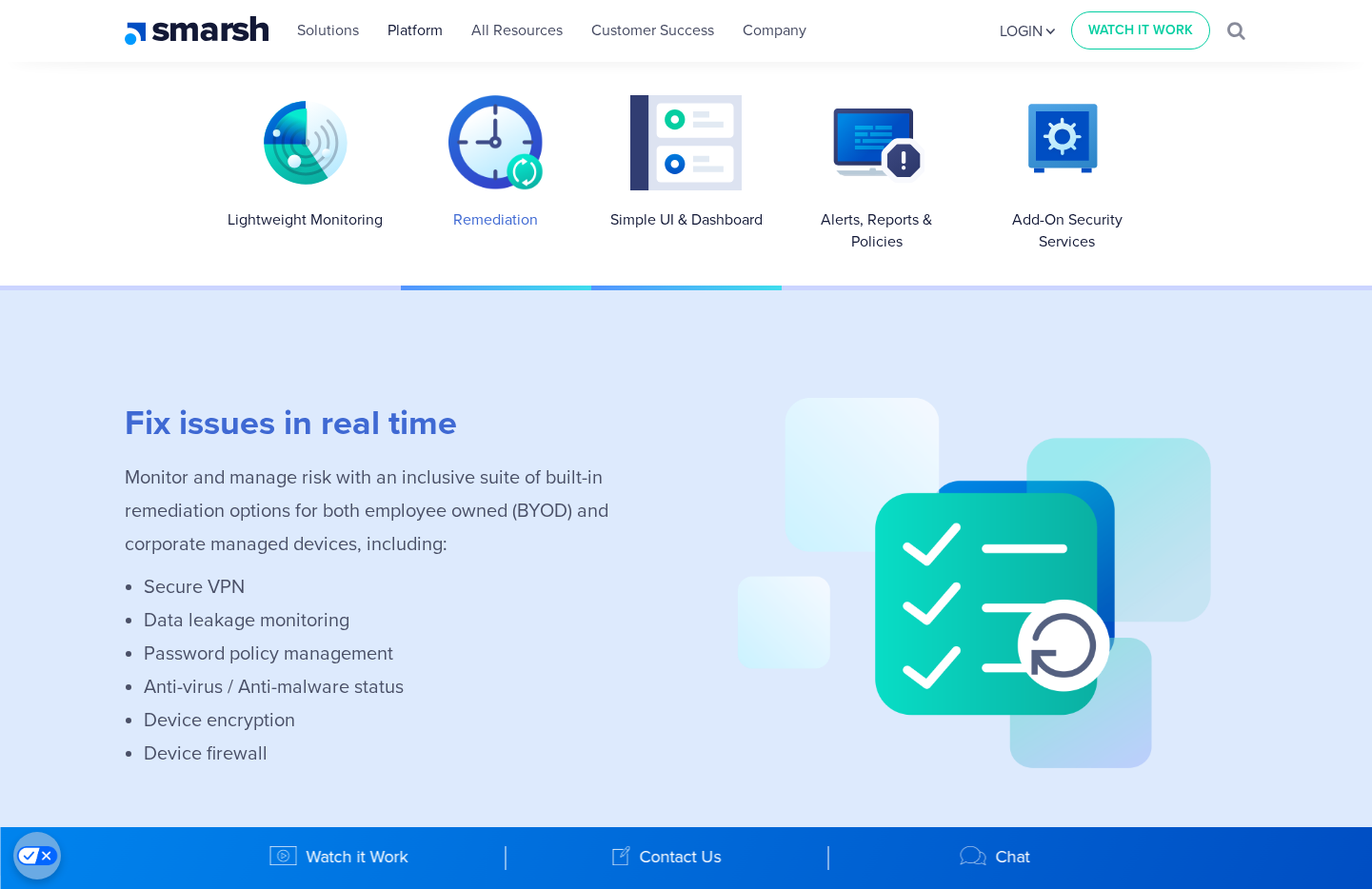
click at [676, 188] on span at bounding box center [686, 142] width 162 height 95
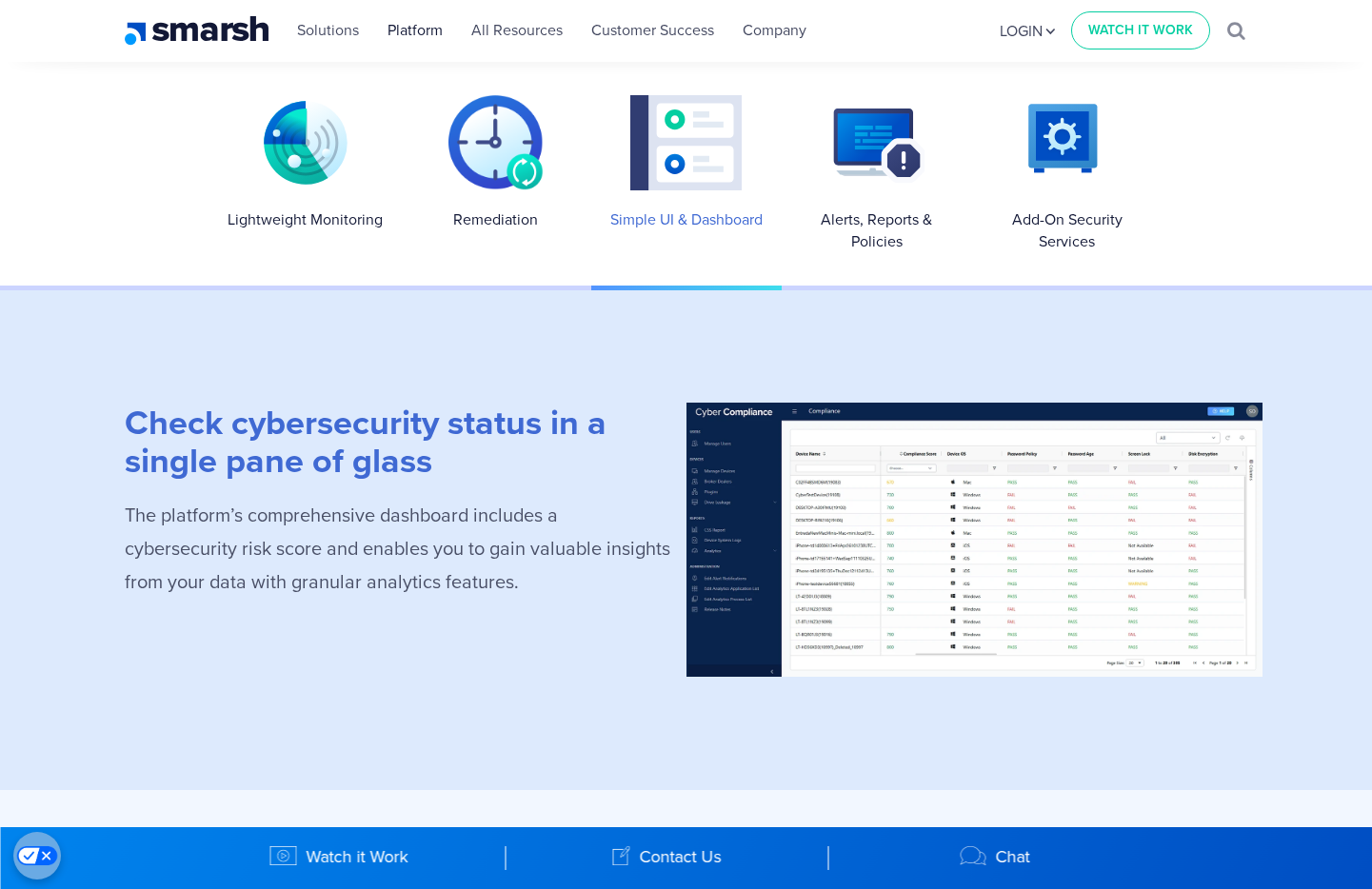
click at [456, 490] on div "Check cybersecurity status in a single pane of glass The platform’s comprehensi…" at bounding box center [398, 498] width 548 height 224
click at [795, 507] on span at bounding box center [975, 540] width 576 height 309
click at [796, 505] on span at bounding box center [975, 540] width 576 height 309
click at [796, 506] on span at bounding box center [975, 540] width 576 height 309
click at [797, 508] on span at bounding box center [975, 540] width 576 height 309
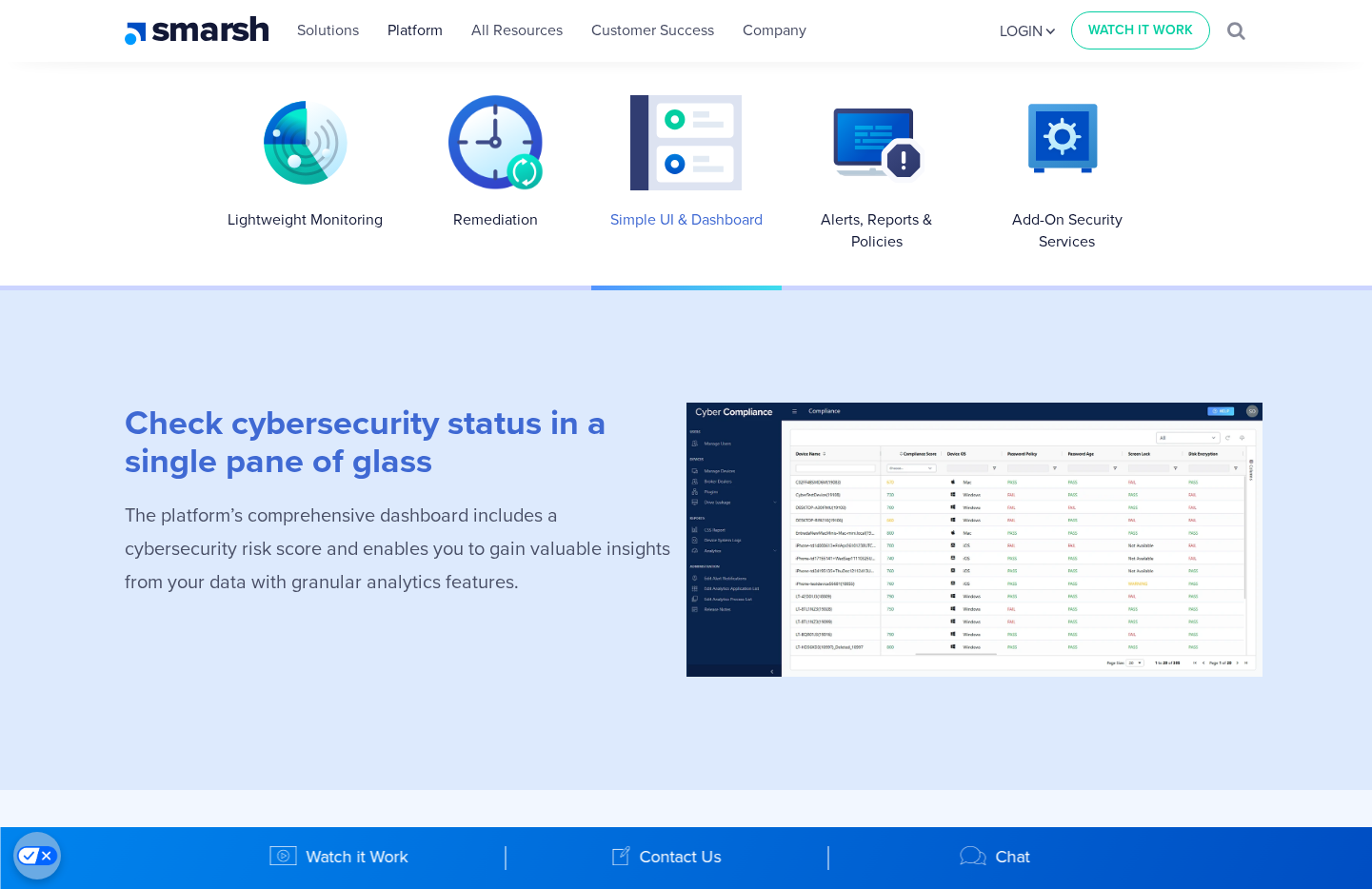
click at [796, 509] on span at bounding box center [975, 540] width 576 height 309
click at [866, 169] on span at bounding box center [876, 142] width 162 height 95
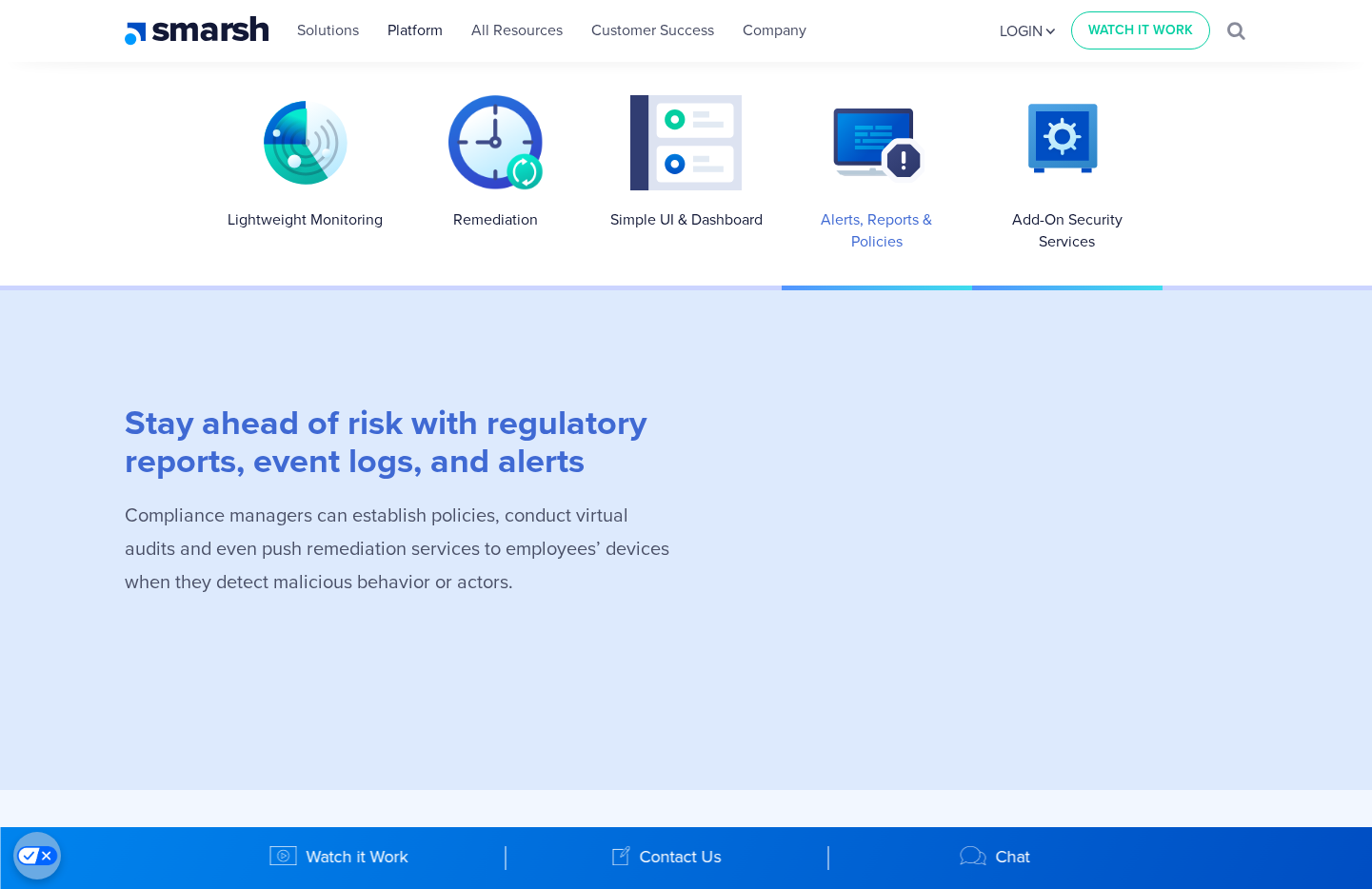
click at [1042, 174] on span at bounding box center [1067, 142] width 162 height 95
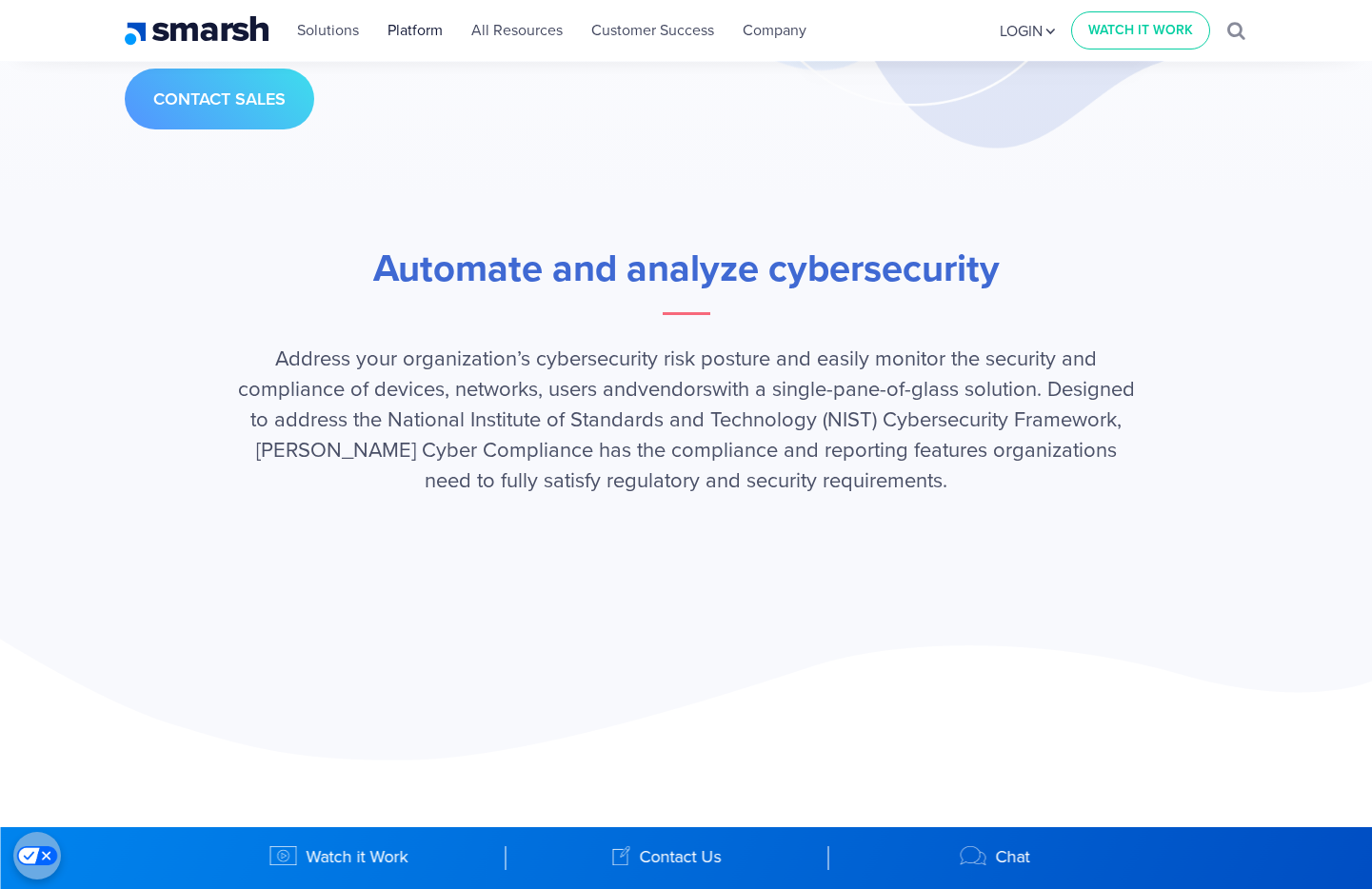
scroll to position [0, 0]
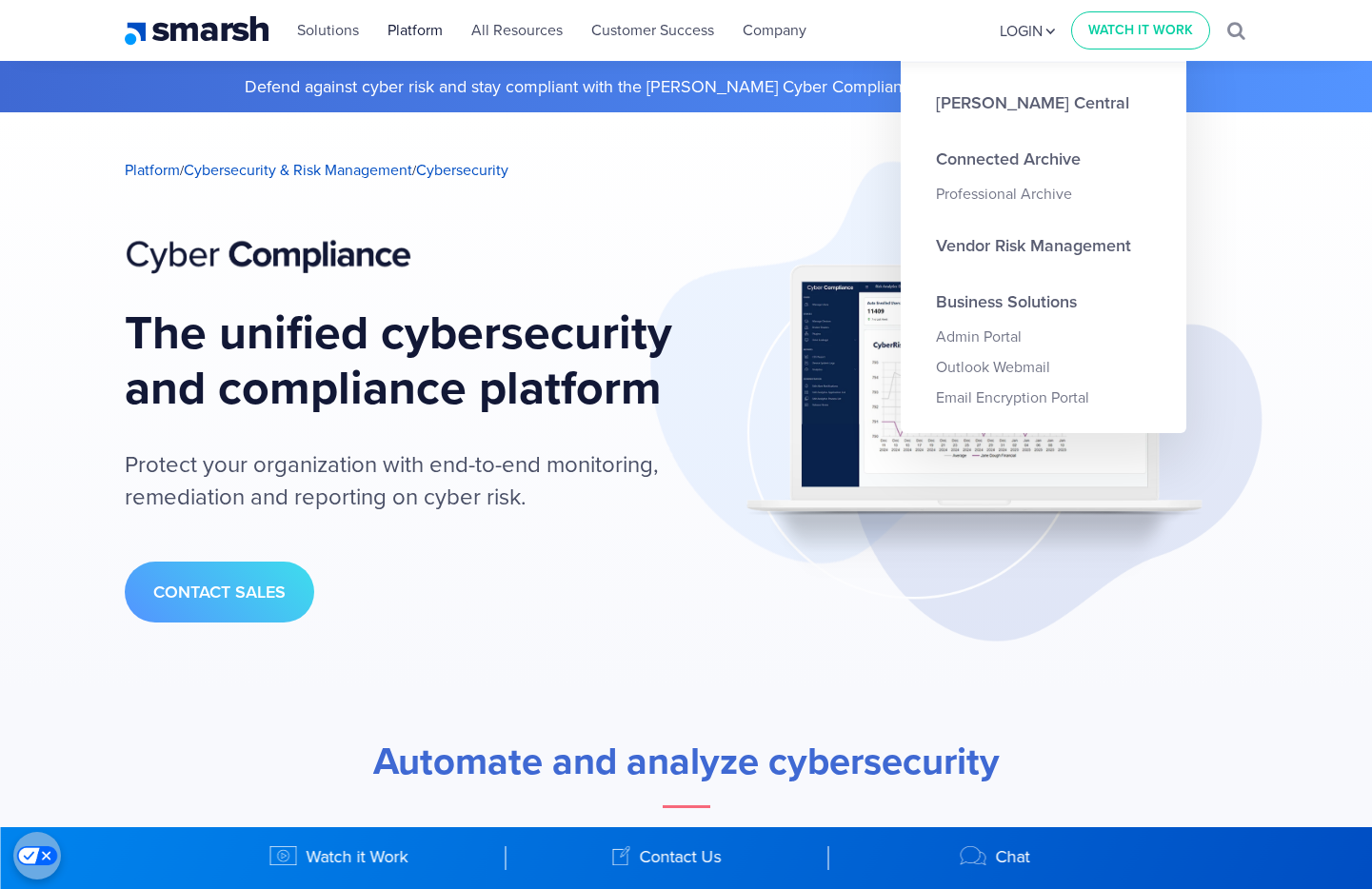
click at [1018, 45] on span "LOGIN" at bounding box center [1023, 31] width 95 height 61
select select "**********"
